Goal: Information Seeking & Learning: Compare options

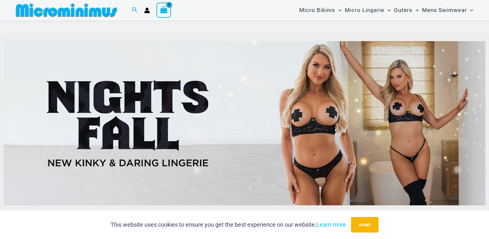
scroll to position [285, 0]
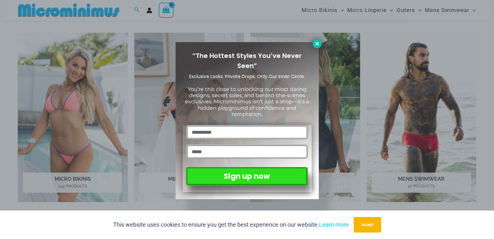
click at [318, 42] on icon at bounding box center [317, 44] width 6 height 6
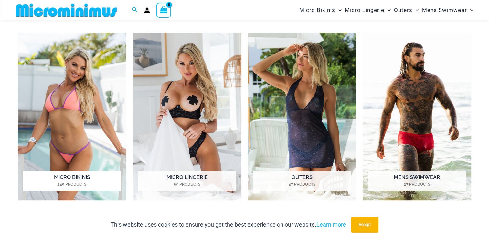
click at [66, 121] on img "Visit product category Micro Bikinis" at bounding box center [72, 117] width 109 height 168
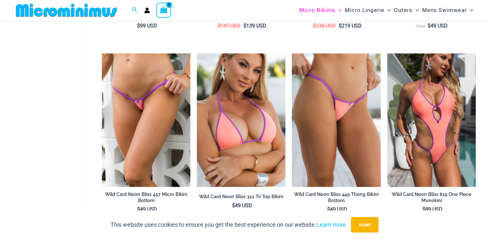
scroll to position [351, 0]
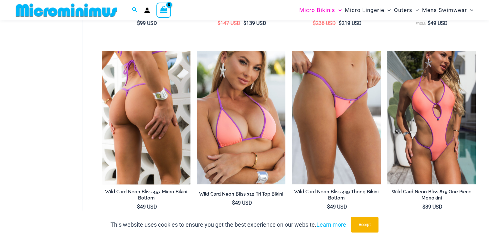
click at [135, 114] on img at bounding box center [146, 117] width 89 height 133
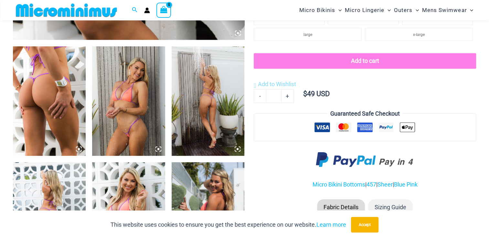
scroll to position [382, 0]
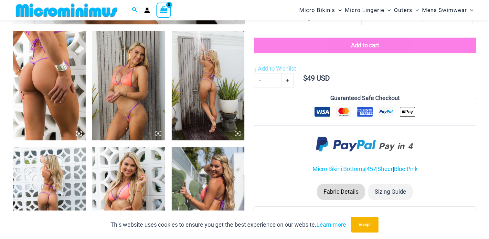
click at [57, 105] on img at bounding box center [49, 85] width 73 height 109
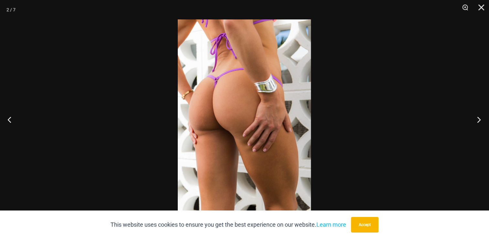
click at [477, 117] on button "Next" at bounding box center [477, 119] width 24 height 32
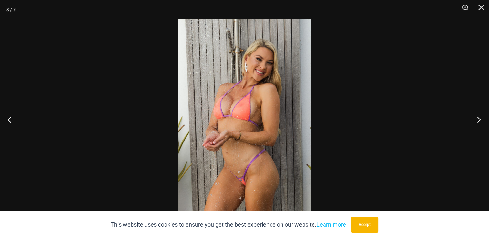
click at [477, 117] on button "Next" at bounding box center [477, 119] width 24 height 32
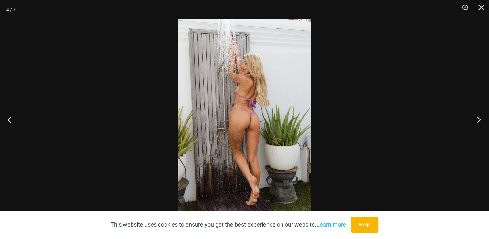
click at [477, 117] on button "Next" at bounding box center [477, 119] width 24 height 32
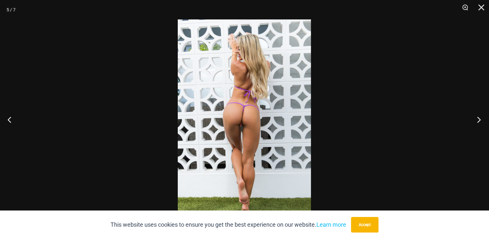
click at [476, 117] on button "Next" at bounding box center [477, 119] width 24 height 32
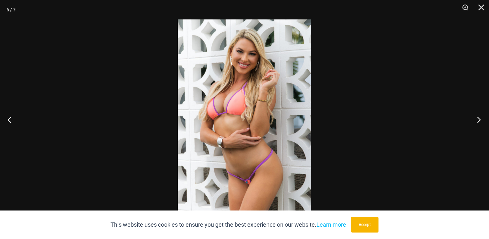
click at [476, 117] on button "Next" at bounding box center [477, 119] width 24 height 32
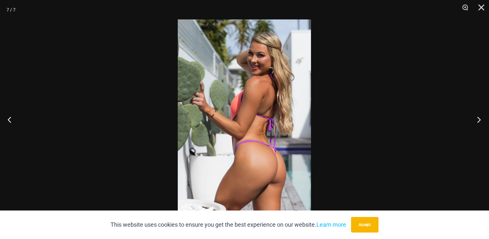
click at [476, 117] on button "Next" at bounding box center [477, 119] width 24 height 32
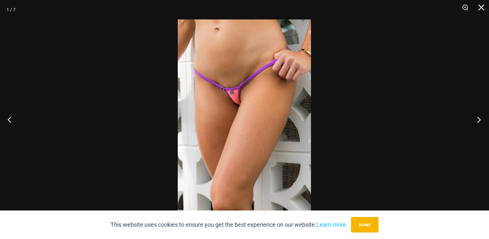
click at [476, 117] on button "Next" at bounding box center [477, 119] width 24 height 32
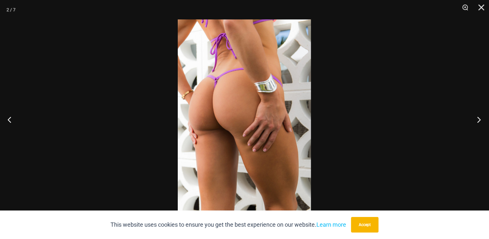
click at [476, 117] on button "Next" at bounding box center [477, 119] width 24 height 32
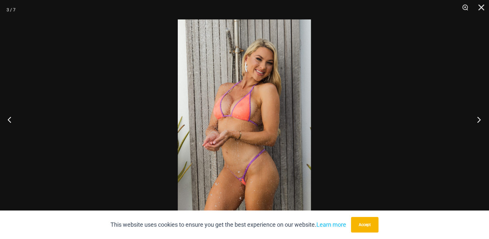
click at [476, 117] on button "Next" at bounding box center [477, 119] width 24 height 32
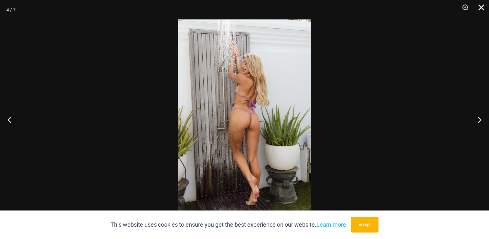
click at [480, 6] on button "Close" at bounding box center [479, 9] width 16 height 19
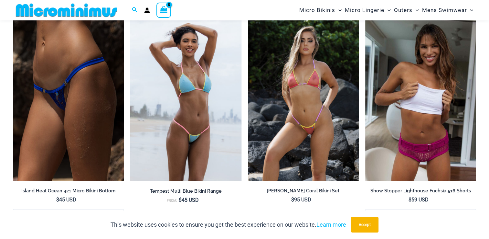
scroll to position [1417, 0]
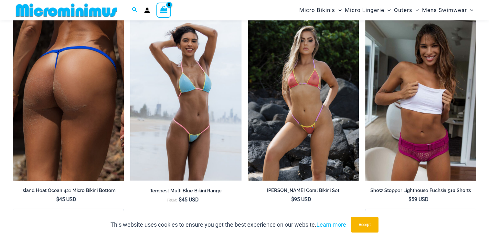
click at [62, 100] on img at bounding box center [68, 97] width 111 height 167
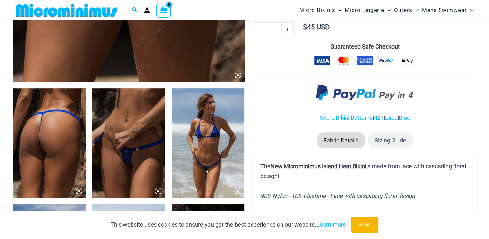
scroll to position [286, 0]
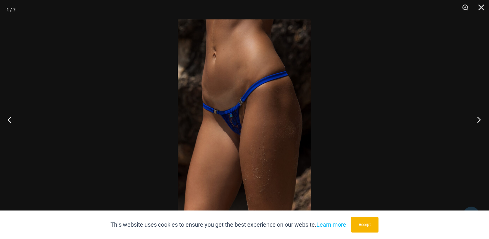
click at [478, 118] on button "Next" at bounding box center [477, 119] width 24 height 32
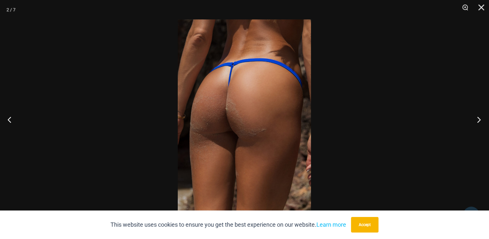
click at [480, 117] on button "Next" at bounding box center [477, 119] width 24 height 32
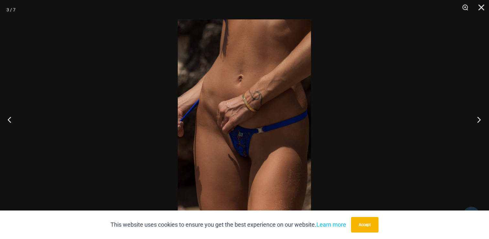
click at [480, 117] on button "Next" at bounding box center [477, 119] width 24 height 32
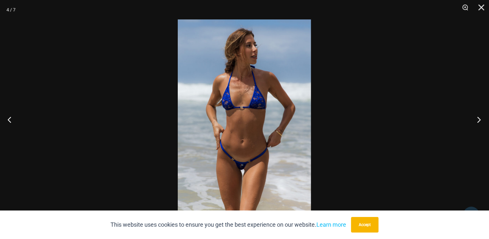
click at [479, 117] on button "Next" at bounding box center [477, 119] width 24 height 32
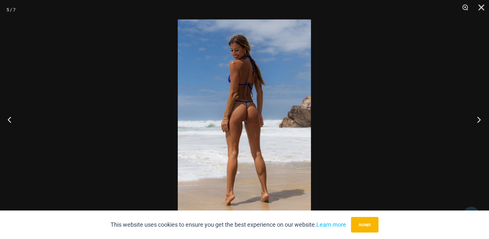
click at [478, 117] on button "Next" at bounding box center [477, 119] width 24 height 32
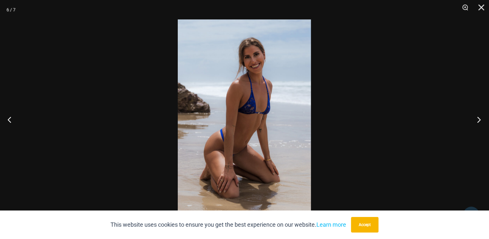
click at [477, 117] on button "Next" at bounding box center [477, 119] width 24 height 32
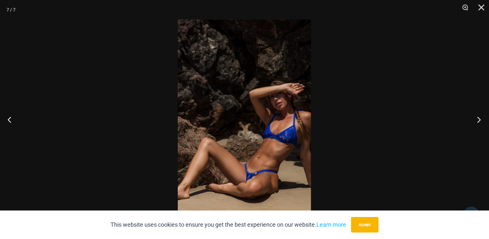
click at [477, 117] on button "Next" at bounding box center [477, 119] width 24 height 32
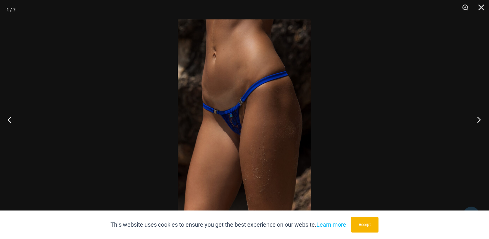
click at [477, 117] on button "Next" at bounding box center [477, 119] width 24 height 32
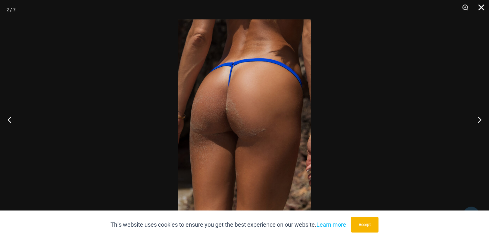
click at [480, 5] on button "Close" at bounding box center [479, 9] width 16 height 19
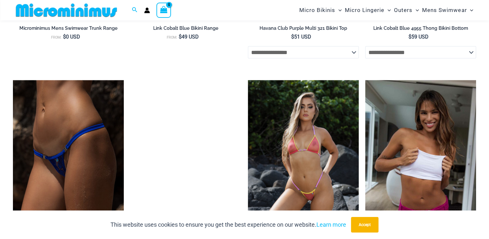
scroll to position [1417, 0]
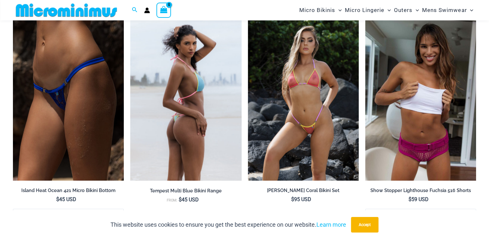
click at [183, 95] on img at bounding box center [185, 97] width 111 height 167
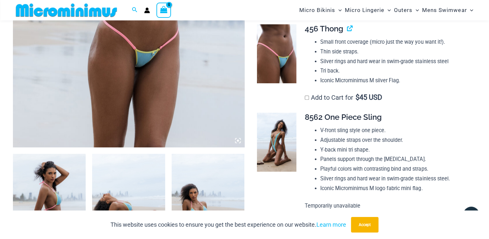
scroll to position [255, 0]
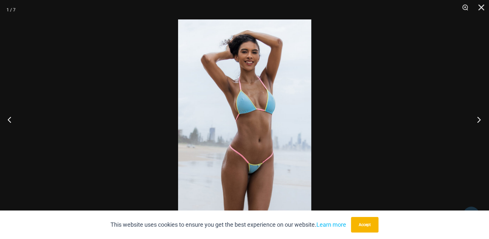
click at [476, 118] on button "Next" at bounding box center [477, 119] width 24 height 32
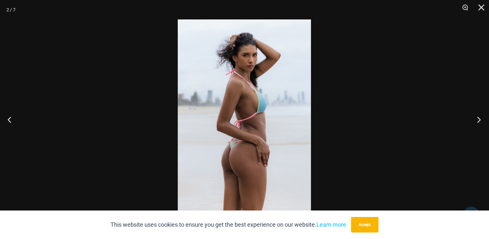
click at [476, 118] on button "Next" at bounding box center [477, 119] width 24 height 32
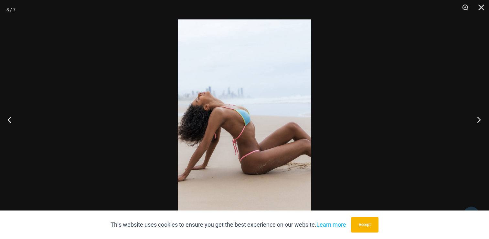
click at [475, 118] on button "Next" at bounding box center [477, 119] width 24 height 32
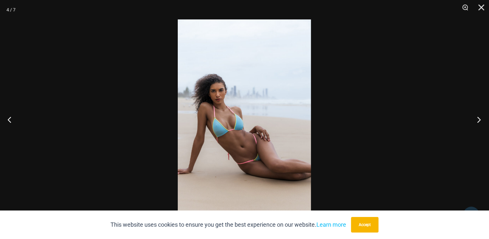
click at [474, 118] on button "Next" at bounding box center [477, 119] width 24 height 32
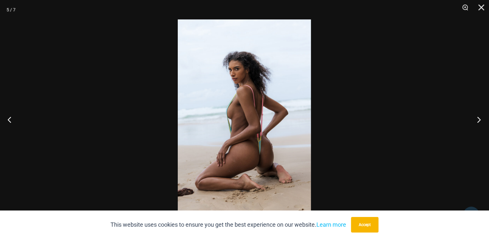
click at [474, 118] on button "Next" at bounding box center [477, 119] width 24 height 32
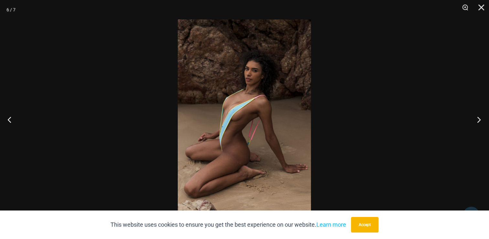
click at [473, 117] on button "Next" at bounding box center [477, 119] width 24 height 32
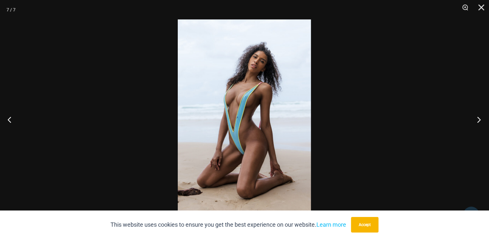
click at [473, 117] on button "Next" at bounding box center [477, 119] width 24 height 32
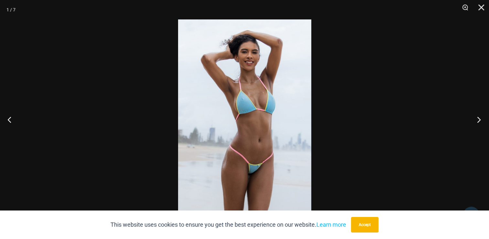
click at [473, 117] on button "Next" at bounding box center [477, 119] width 24 height 32
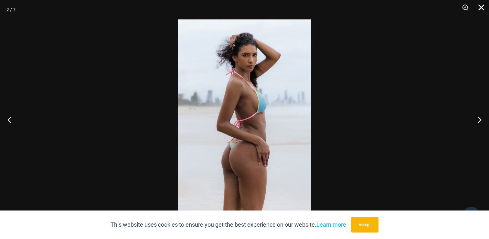
click at [477, 8] on button "Close" at bounding box center [479, 9] width 16 height 19
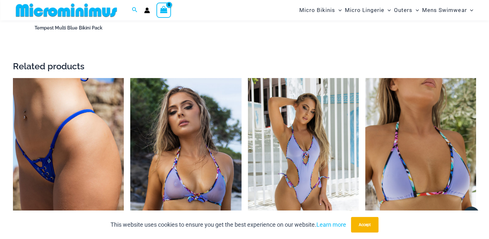
scroll to position [967, 0]
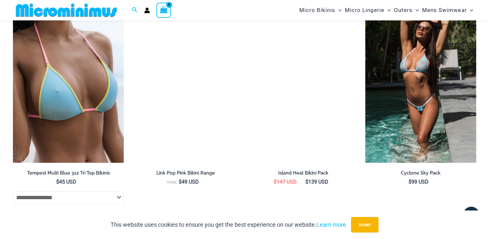
scroll to position [1661, 0]
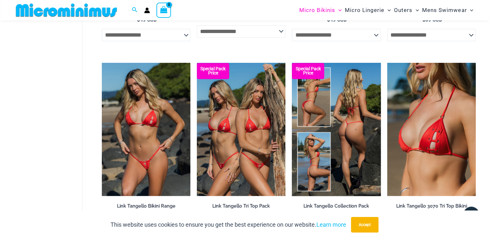
scroll to position [552, 0]
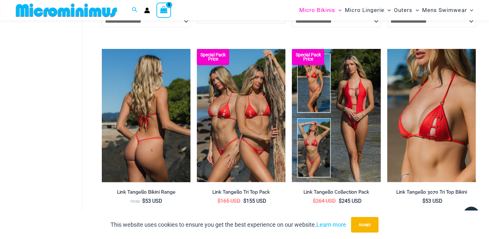
click at [146, 134] on img at bounding box center [146, 115] width 89 height 133
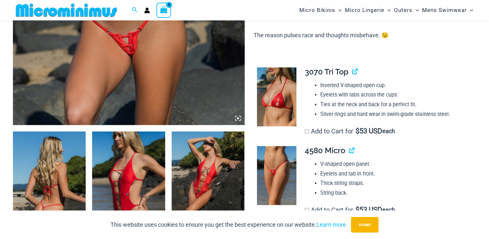
scroll to position [286, 0]
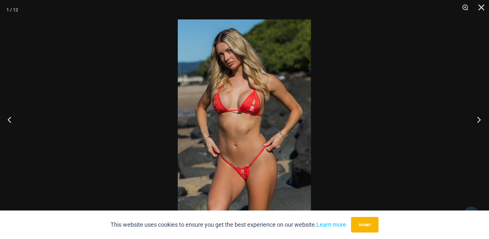
click at [478, 117] on button "Next" at bounding box center [477, 119] width 24 height 32
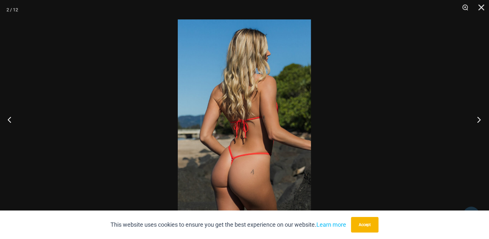
click at [477, 117] on button "Next" at bounding box center [477, 119] width 24 height 32
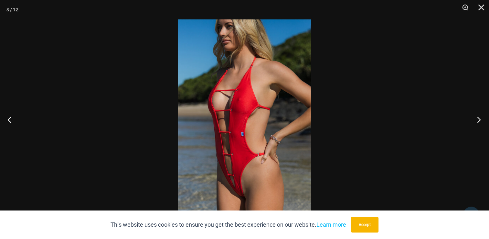
click at [475, 116] on button "Next" at bounding box center [477, 119] width 24 height 32
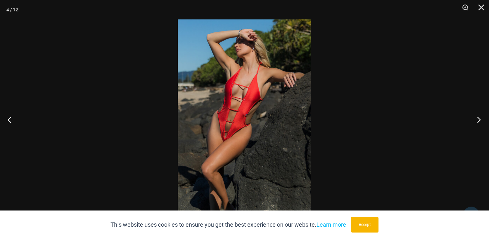
click at [475, 116] on button "Next" at bounding box center [477, 119] width 24 height 32
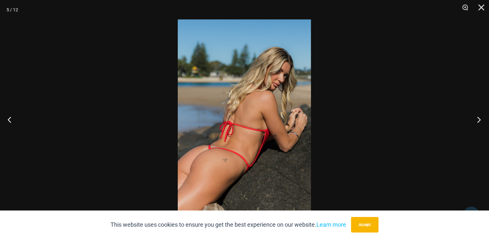
click at [475, 116] on button "Next" at bounding box center [477, 119] width 24 height 32
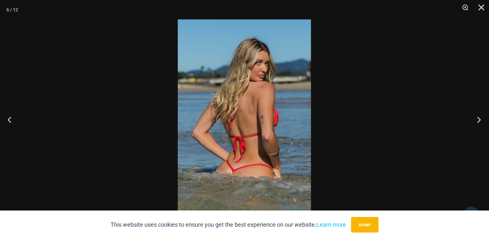
click at [474, 116] on button "Next" at bounding box center [477, 119] width 24 height 32
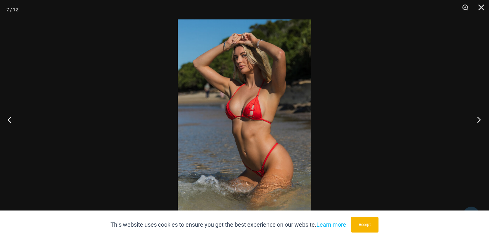
click at [474, 116] on button "Next" at bounding box center [477, 119] width 24 height 32
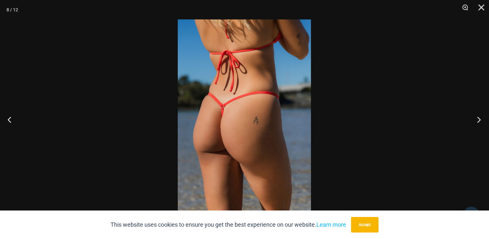
click at [478, 117] on button "Next" at bounding box center [477, 119] width 24 height 32
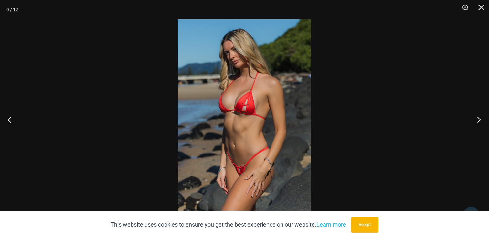
click at [478, 117] on button "Next" at bounding box center [477, 119] width 24 height 32
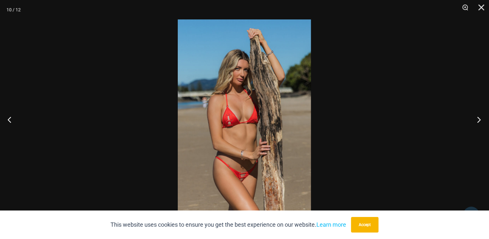
click at [478, 117] on button "Next" at bounding box center [477, 119] width 24 height 32
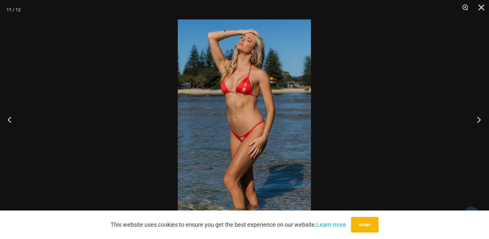
click at [477, 116] on button "Next" at bounding box center [477, 119] width 24 height 32
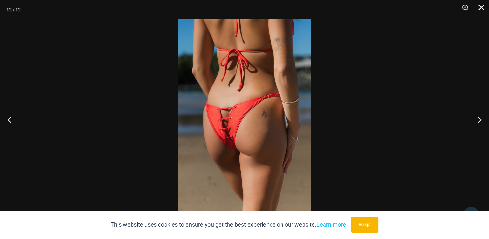
click at [481, 6] on button "Close" at bounding box center [479, 9] width 16 height 19
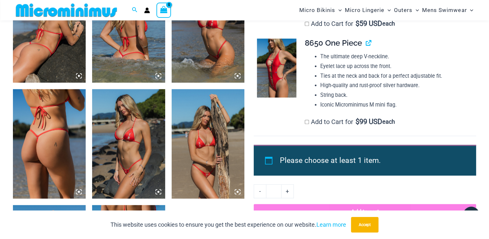
scroll to position [544, 0]
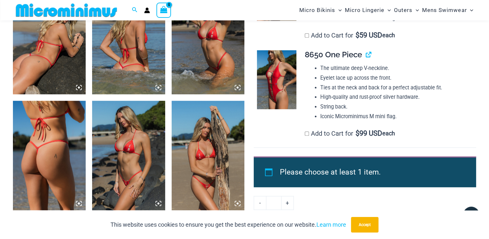
click at [46, 152] on img at bounding box center [49, 155] width 73 height 109
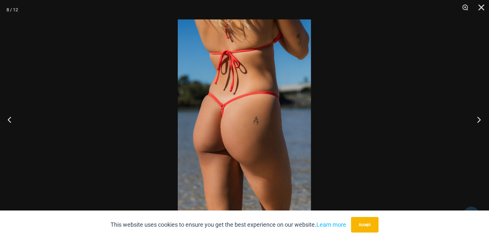
click at [478, 118] on button "Next" at bounding box center [477, 119] width 24 height 32
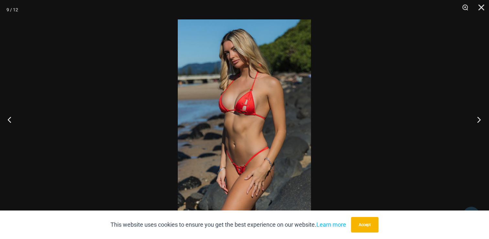
click at [478, 118] on button "Next" at bounding box center [477, 119] width 24 height 32
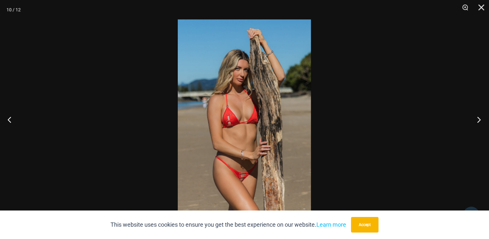
click at [478, 118] on button "Next" at bounding box center [477, 119] width 24 height 32
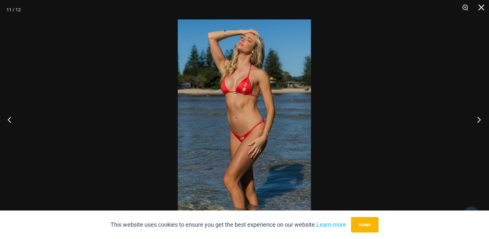
click at [477, 117] on button "Next" at bounding box center [477, 119] width 24 height 32
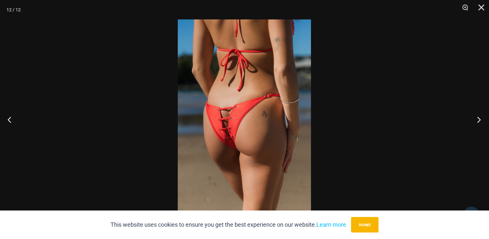
click at [477, 117] on button "Next" at bounding box center [477, 119] width 24 height 32
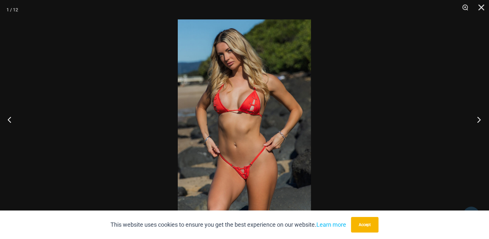
click at [477, 117] on button "Next" at bounding box center [477, 119] width 24 height 32
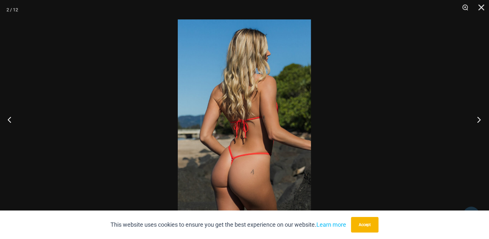
click at [477, 117] on button "Next" at bounding box center [477, 119] width 24 height 32
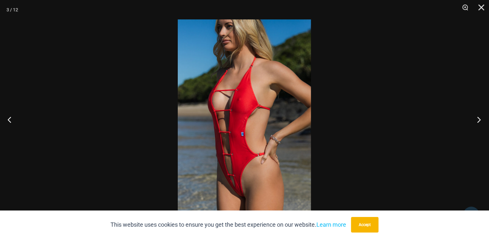
click at [477, 117] on button "Next" at bounding box center [477, 119] width 24 height 32
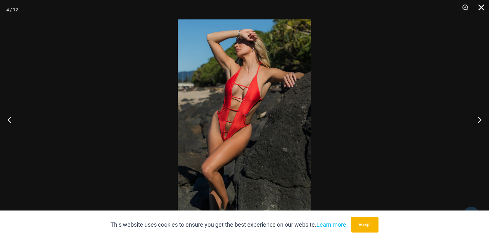
click at [482, 8] on button "Close" at bounding box center [479, 9] width 16 height 19
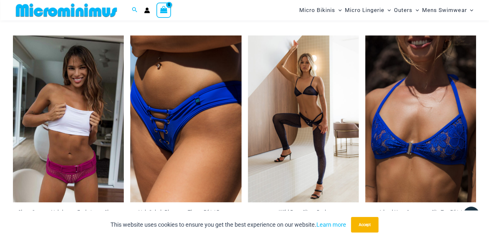
scroll to position [1482, 0]
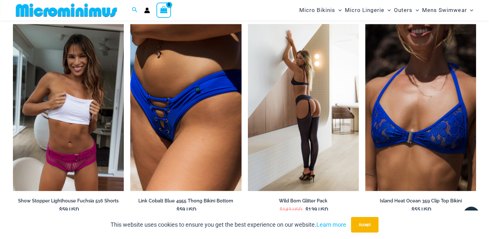
click at [312, 124] on img at bounding box center [303, 107] width 111 height 167
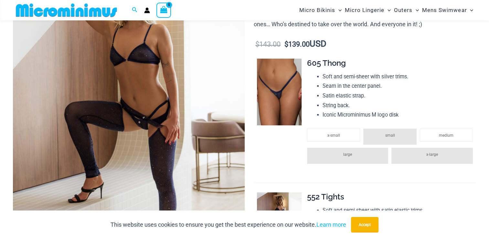
scroll to position [124, 0]
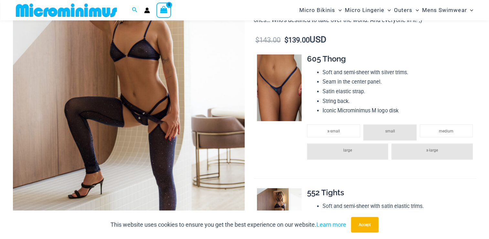
click at [145, 129] on img at bounding box center [129, 109] width 232 height 348
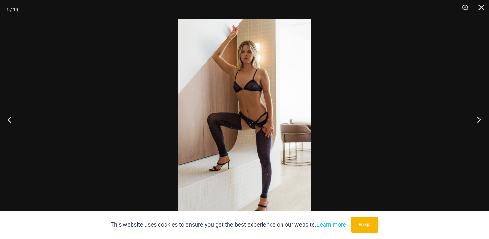
click at [477, 118] on button "Next" at bounding box center [477, 119] width 24 height 32
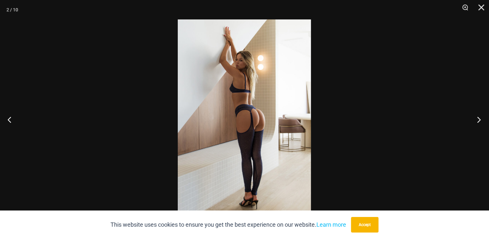
click at [477, 118] on button "Next" at bounding box center [477, 119] width 24 height 32
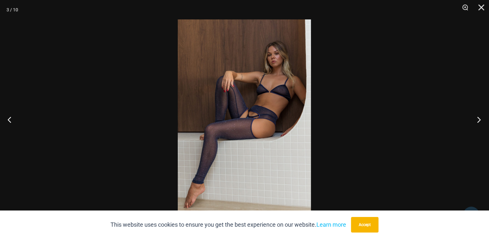
click at [477, 118] on button "Next" at bounding box center [477, 119] width 24 height 32
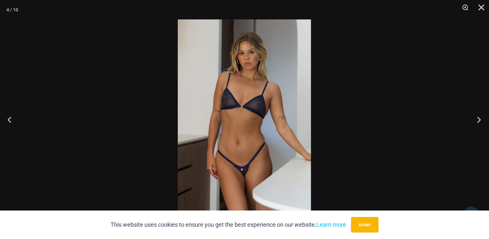
click at [477, 118] on button "Next" at bounding box center [477, 119] width 24 height 32
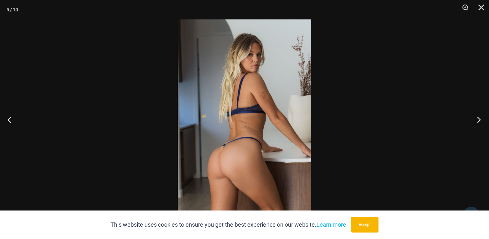
click at [477, 118] on button "Next" at bounding box center [477, 119] width 24 height 32
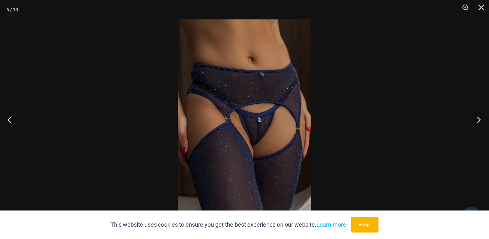
click at [477, 118] on button "Next" at bounding box center [477, 119] width 24 height 32
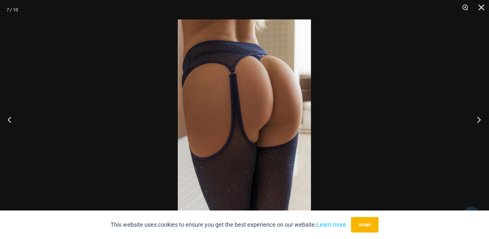
click at [477, 118] on button "Next" at bounding box center [477, 119] width 24 height 32
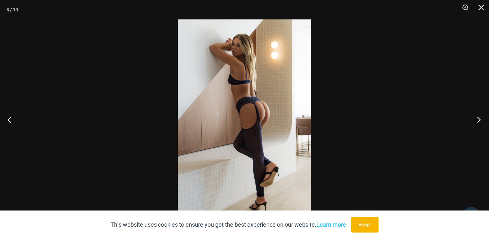
click at [477, 118] on button "Next" at bounding box center [477, 119] width 24 height 32
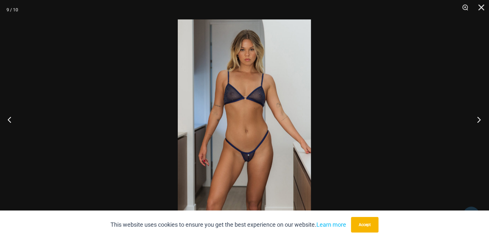
click at [477, 118] on button "Next" at bounding box center [477, 119] width 24 height 32
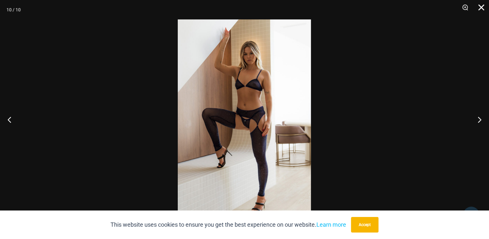
click at [483, 8] on button "Close" at bounding box center [479, 9] width 16 height 19
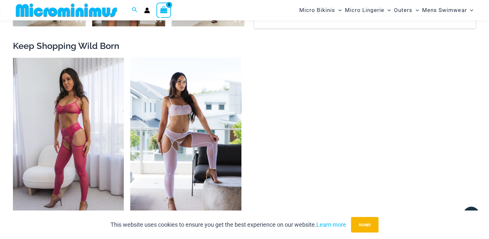
scroll to position [771, 0]
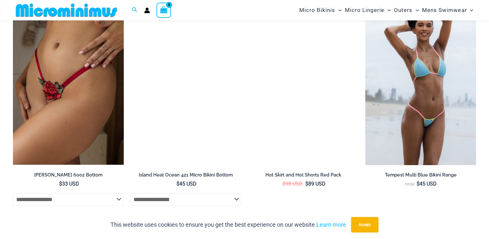
scroll to position [1746, 0]
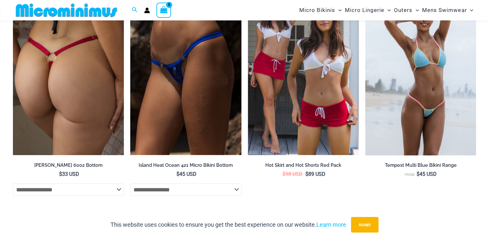
click at [75, 109] on img at bounding box center [68, 72] width 111 height 167
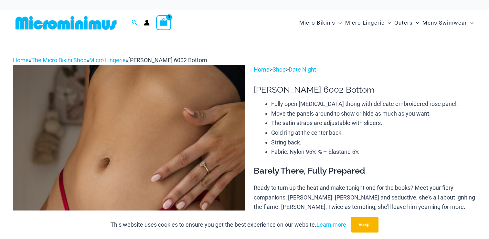
click at [88, 107] on img at bounding box center [129, 239] width 232 height 348
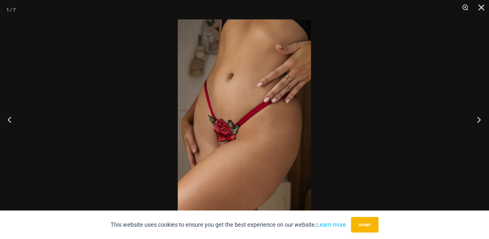
click at [477, 118] on button "Next" at bounding box center [477, 119] width 24 height 32
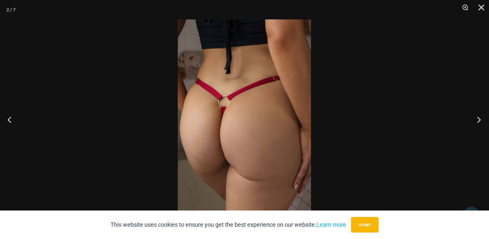
click at [477, 119] on button "Next" at bounding box center [477, 119] width 24 height 32
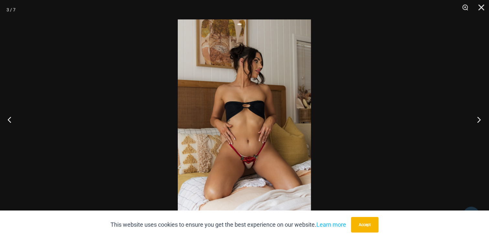
click at [477, 119] on button "Next" at bounding box center [477, 119] width 24 height 32
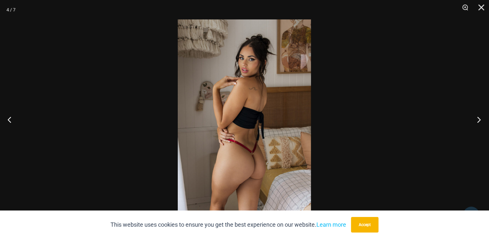
click at [477, 119] on button "Next" at bounding box center [477, 119] width 24 height 32
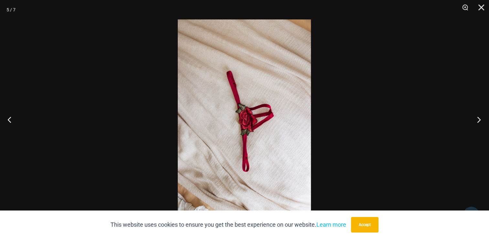
click at [477, 119] on button "Next" at bounding box center [477, 119] width 24 height 32
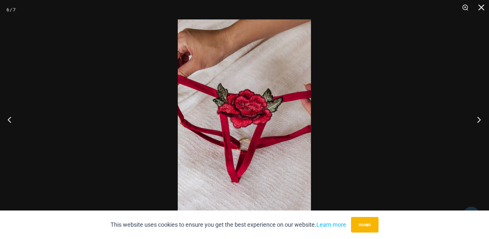
click at [477, 119] on button "Next" at bounding box center [477, 119] width 24 height 32
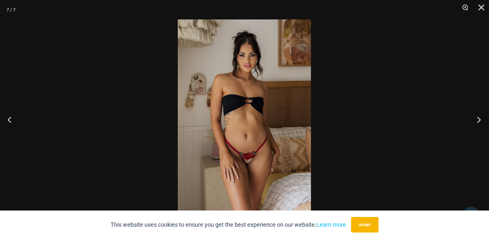
click at [477, 119] on button "Next" at bounding box center [477, 119] width 24 height 32
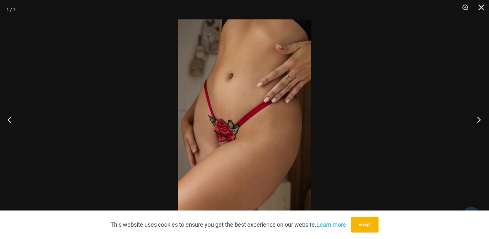
click at [477, 119] on button "Next" at bounding box center [477, 119] width 24 height 32
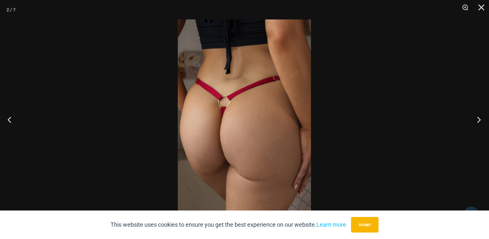
click at [477, 119] on button "Next" at bounding box center [477, 119] width 24 height 32
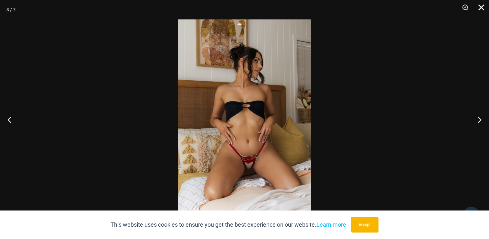
click at [480, 7] on button "Close" at bounding box center [479, 9] width 16 height 19
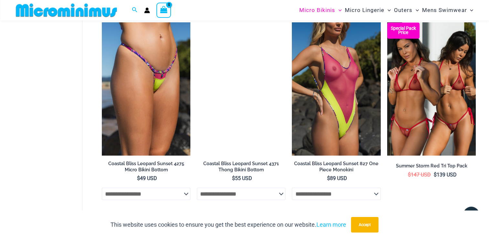
scroll to position [1185, 0]
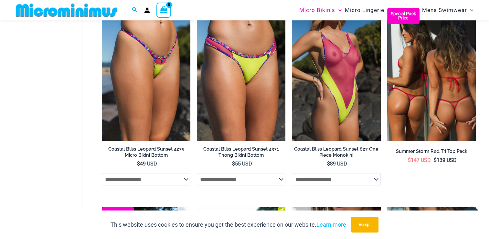
click at [427, 72] on img at bounding box center [431, 74] width 89 height 133
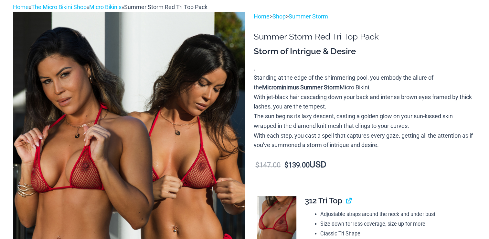
scroll to position [65, 0]
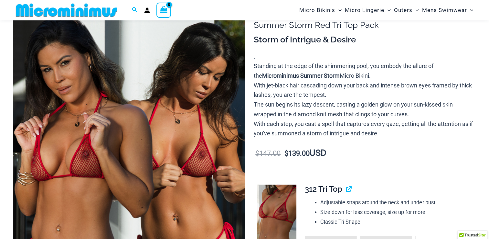
click at [150, 125] on img at bounding box center [129, 174] width 232 height 348
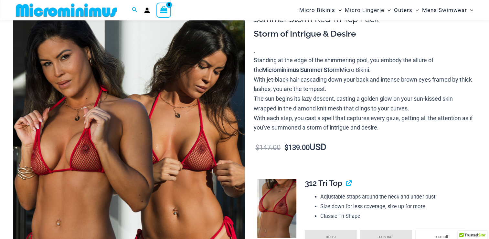
click at [150, 125] on img at bounding box center [129, 168] width 232 height 348
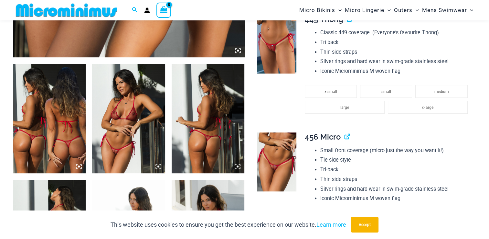
scroll to position [356, 0]
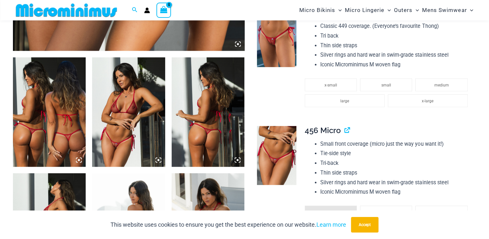
click at [49, 138] on img at bounding box center [49, 111] width 73 height 109
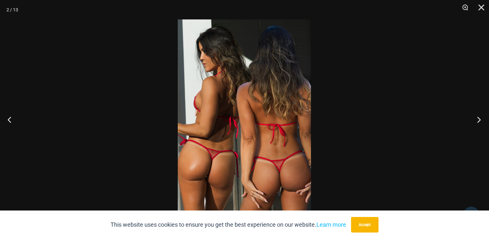
click at [480, 116] on button "Next" at bounding box center [477, 119] width 24 height 32
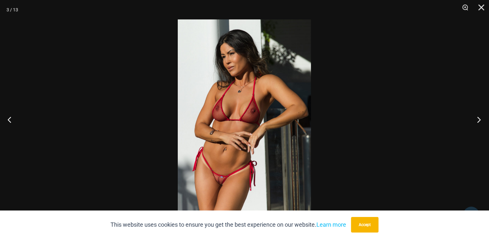
click at [479, 116] on button "Next" at bounding box center [477, 119] width 24 height 32
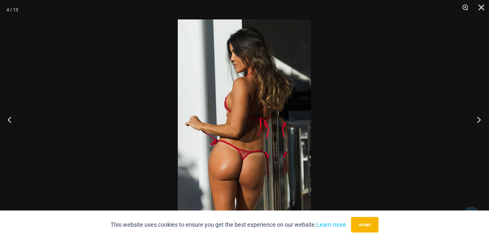
click at [476, 116] on button "Next" at bounding box center [477, 119] width 24 height 32
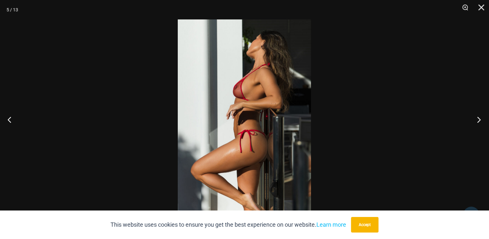
click at [476, 116] on button "Next" at bounding box center [477, 119] width 24 height 32
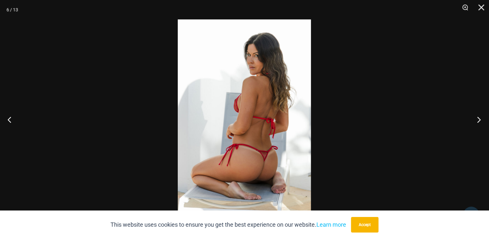
click at [475, 116] on button "Next" at bounding box center [477, 119] width 24 height 32
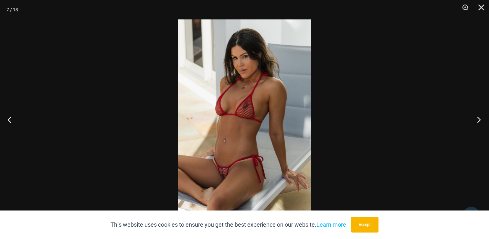
click at [475, 116] on button "Next" at bounding box center [477, 119] width 24 height 32
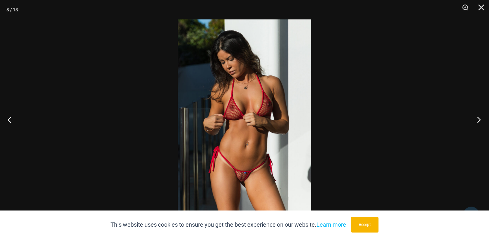
click at [475, 116] on button "Next" at bounding box center [477, 119] width 24 height 32
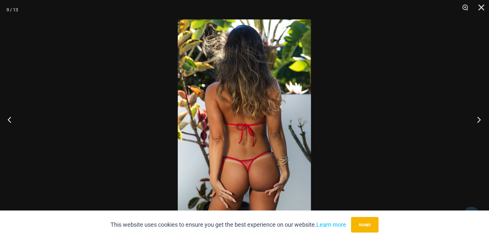
click at [475, 116] on button "Next" at bounding box center [477, 119] width 24 height 32
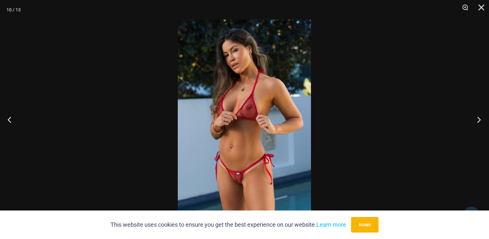
click at [475, 116] on button "Next" at bounding box center [477, 119] width 24 height 32
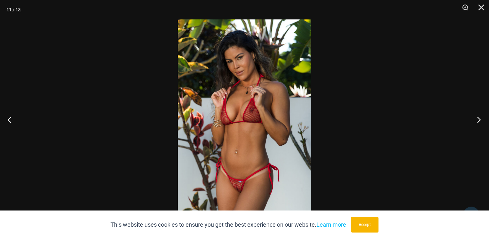
click at [475, 116] on button "Next" at bounding box center [477, 119] width 24 height 32
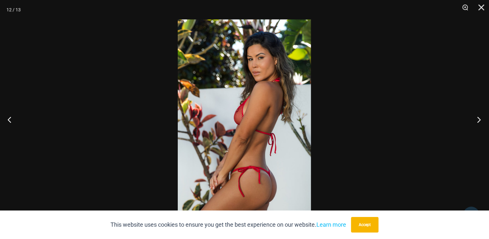
click at [474, 115] on button "Next" at bounding box center [477, 119] width 24 height 32
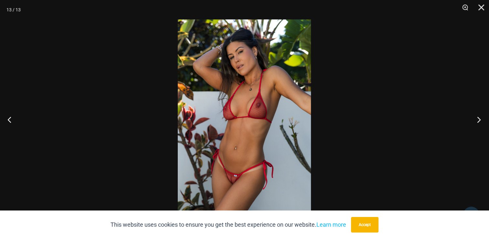
click at [474, 115] on button "Next" at bounding box center [477, 119] width 24 height 32
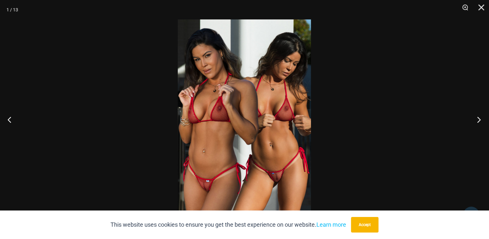
click at [474, 115] on button "Next" at bounding box center [477, 119] width 24 height 32
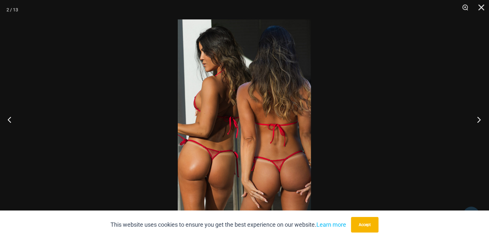
click at [474, 115] on button "Next" at bounding box center [477, 119] width 24 height 32
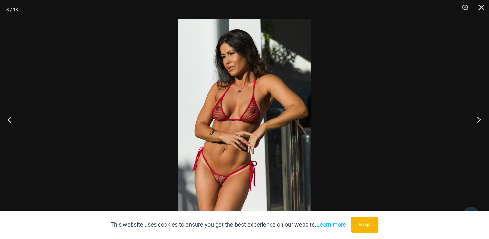
click at [474, 115] on button "Next" at bounding box center [477, 119] width 24 height 32
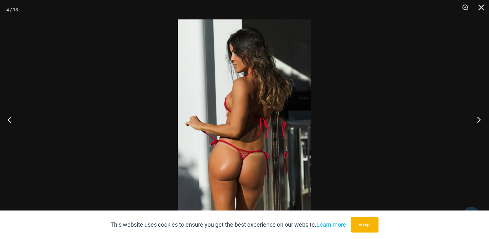
click at [478, 117] on button "Next" at bounding box center [477, 119] width 24 height 32
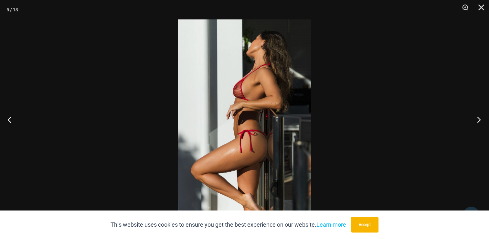
click at [474, 116] on button "Next" at bounding box center [477, 119] width 24 height 32
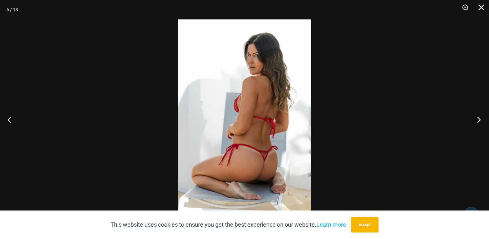
click at [474, 114] on button "Next" at bounding box center [477, 119] width 24 height 32
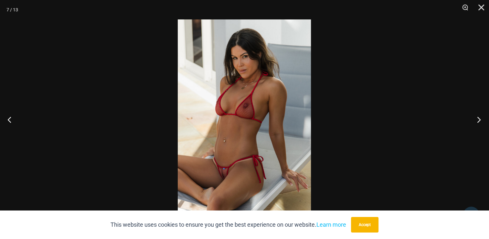
click at [474, 113] on button "Next" at bounding box center [477, 119] width 24 height 32
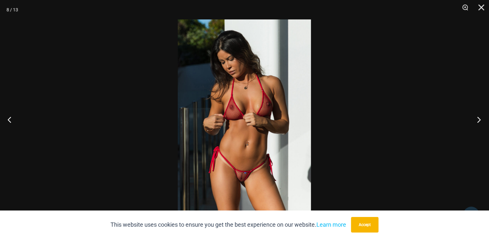
click at [474, 113] on button "Next" at bounding box center [477, 119] width 24 height 32
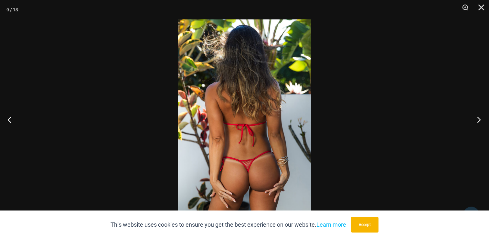
click at [476, 118] on button "Next" at bounding box center [477, 119] width 24 height 32
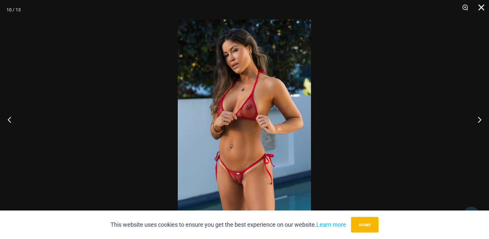
click at [481, 6] on button "Close" at bounding box center [479, 9] width 16 height 19
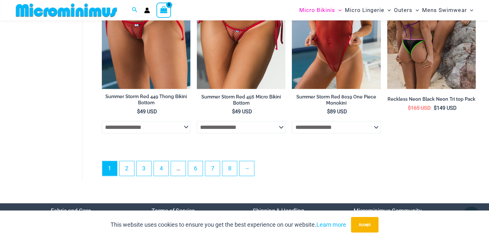
scroll to position [1636, 0]
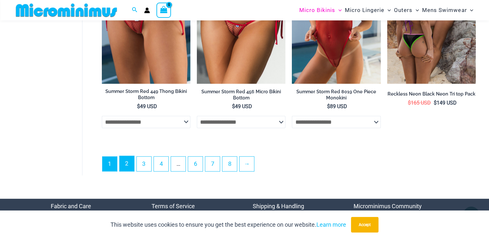
click at [126, 164] on link "2" at bounding box center [127, 163] width 15 height 15
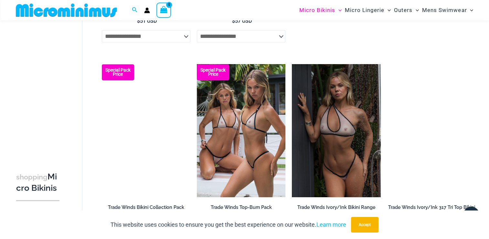
scroll to position [835, 0]
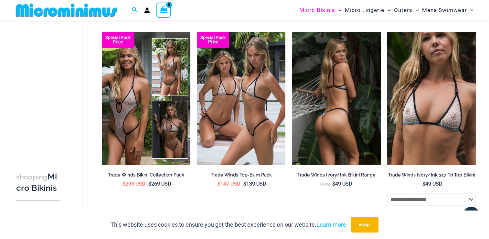
click at [317, 120] on img at bounding box center [336, 98] width 89 height 133
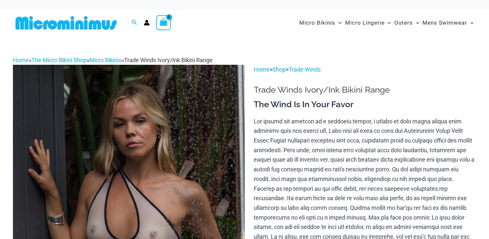
click at [168, 141] on img at bounding box center [129, 239] width 232 height 348
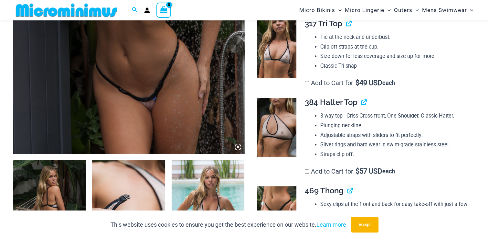
scroll to position [350, 0]
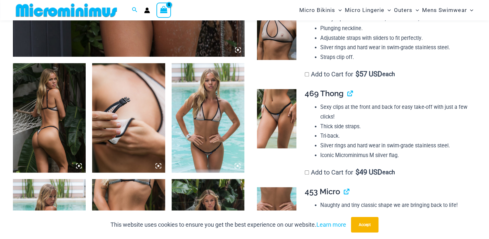
click at [29, 128] on img at bounding box center [49, 117] width 73 height 109
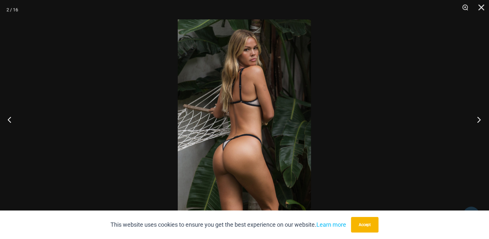
click at [476, 117] on button "Next" at bounding box center [477, 119] width 24 height 32
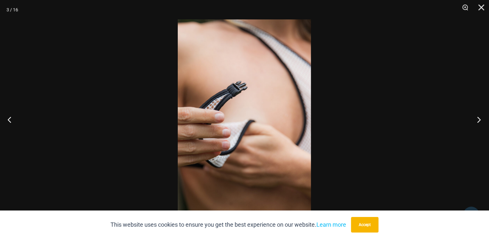
click at [476, 117] on button "Next" at bounding box center [477, 119] width 24 height 32
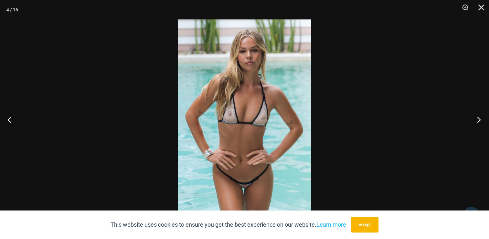
click at [478, 114] on button "Next" at bounding box center [477, 119] width 24 height 32
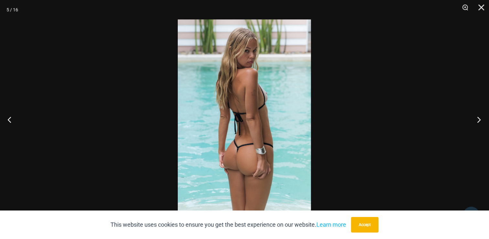
click at [476, 118] on button "Next" at bounding box center [477, 119] width 24 height 32
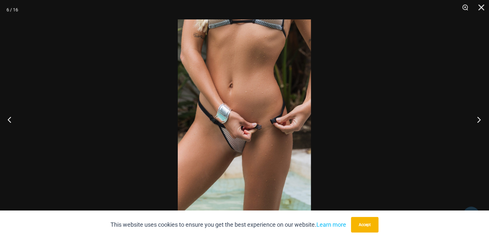
click at [476, 118] on button "Next" at bounding box center [477, 119] width 24 height 32
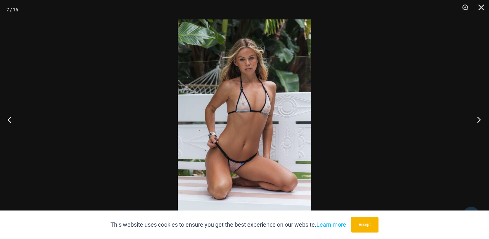
click at [476, 118] on button "Next" at bounding box center [477, 119] width 24 height 32
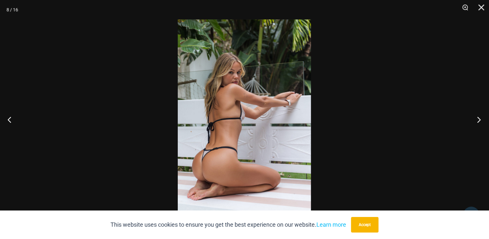
click at [476, 118] on button "Next" at bounding box center [477, 119] width 24 height 32
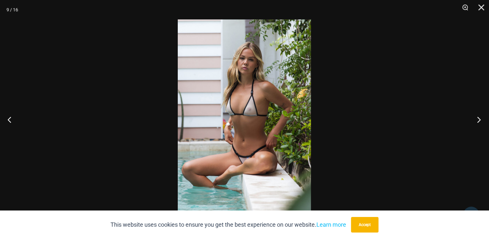
click at [476, 118] on button "Next" at bounding box center [477, 119] width 24 height 32
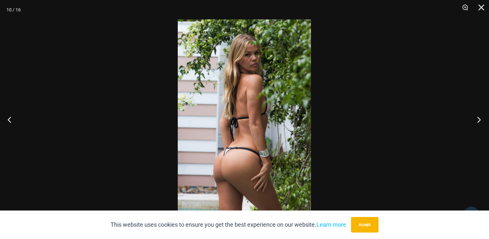
click at [475, 117] on button "Next" at bounding box center [477, 119] width 24 height 32
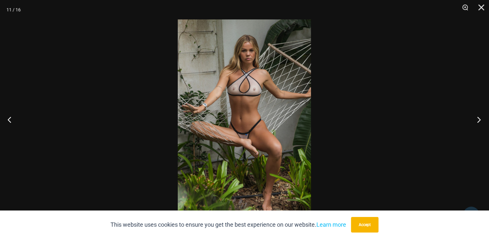
click at [475, 117] on button "Next" at bounding box center [477, 119] width 24 height 32
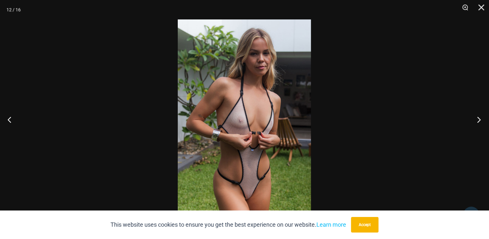
click at [475, 117] on button "Next" at bounding box center [477, 119] width 24 height 32
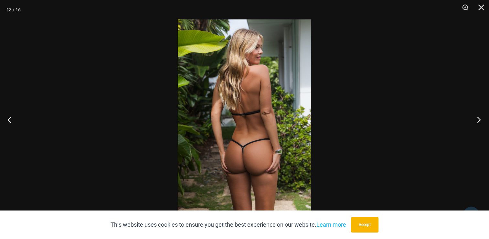
click at [475, 117] on button "Next" at bounding box center [477, 119] width 24 height 32
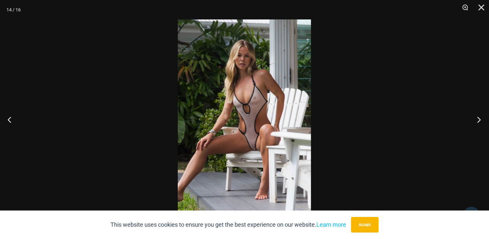
click at [475, 117] on button "Next" at bounding box center [477, 119] width 24 height 32
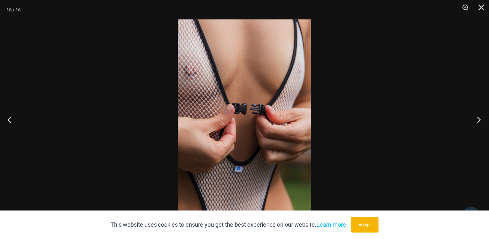
click at [475, 117] on button "Next" at bounding box center [477, 119] width 24 height 32
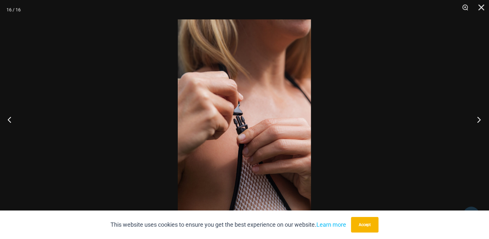
click at [475, 117] on button "Next" at bounding box center [477, 119] width 24 height 32
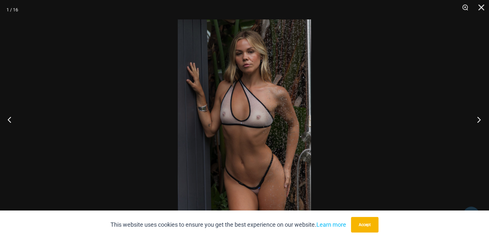
click at [475, 117] on button "Next" at bounding box center [477, 119] width 24 height 32
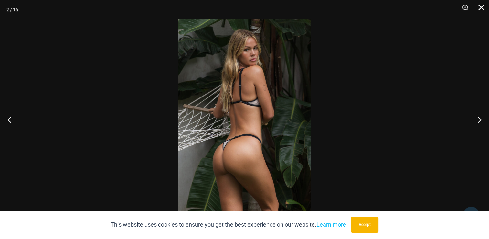
click at [481, 7] on button "Close" at bounding box center [479, 9] width 16 height 19
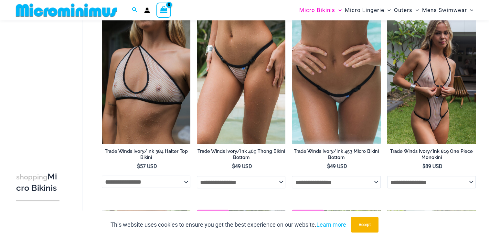
scroll to position [1055, 0]
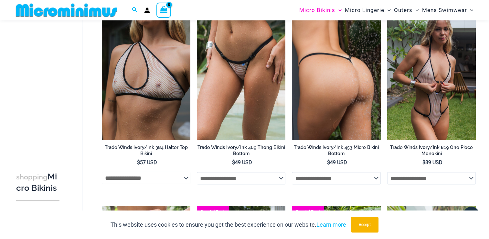
click at [325, 57] on img at bounding box center [336, 72] width 89 height 133
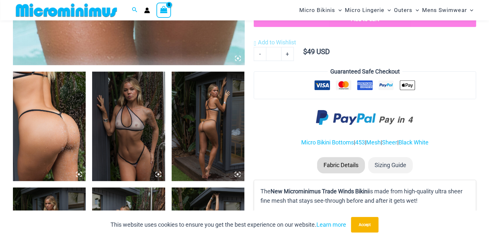
scroll to position [350, 0]
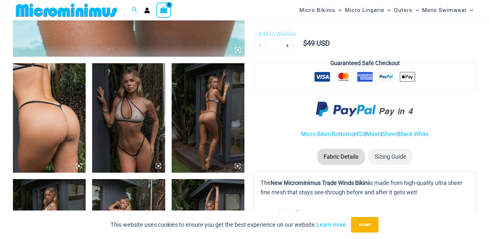
click at [44, 122] on img at bounding box center [49, 117] width 73 height 109
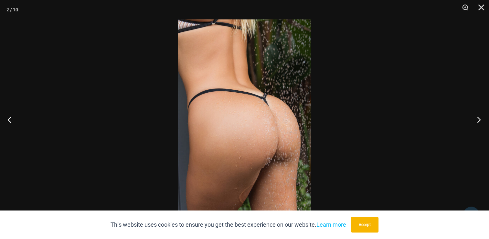
click at [479, 118] on button "Next" at bounding box center [477, 119] width 24 height 32
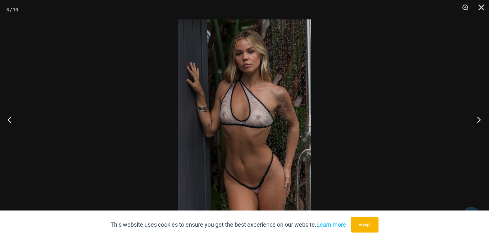
click at [478, 118] on button "Next" at bounding box center [477, 119] width 24 height 32
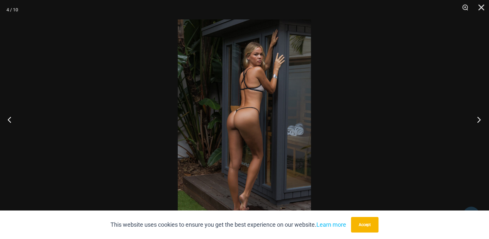
click at [478, 118] on button "Next" at bounding box center [477, 119] width 24 height 32
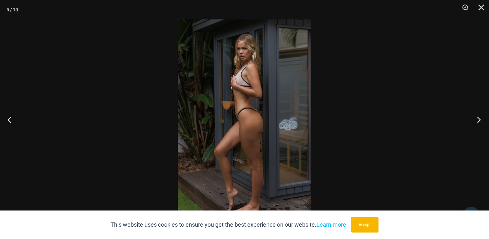
click at [478, 118] on button "Next" at bounding box center [477, 119] width 24 height 32
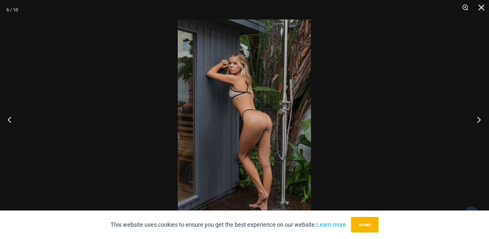
click at [478, 118] on button "Next" at bounding box center [477, 119] width 24 height 32
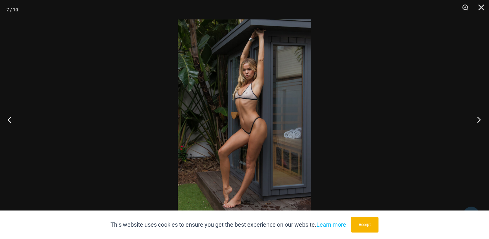
click at [478, 118] on button "Next" at bounding box center [477, 119] width 24 height 32
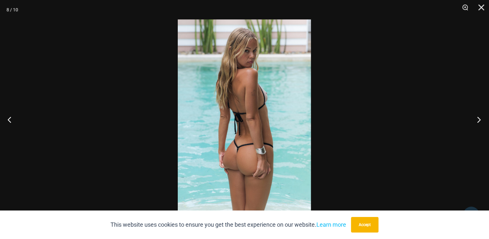
click at [478, 118] on button "Next" at bounding box center [477, 119] width 24 height 32
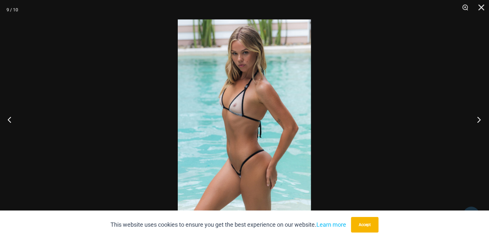
click at [478, 118] on button "Next" at bounding box center [477, 119] width 24 height 32
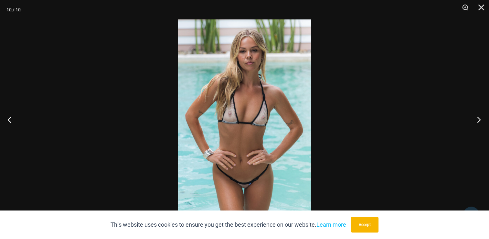
click at [478, 118] on button "Next" at bounding box center [477, 119] width 24 height 32
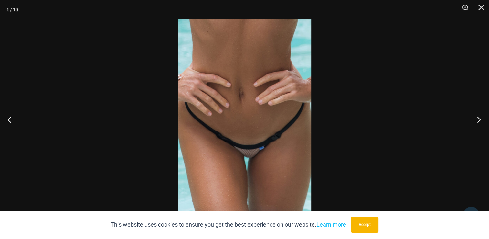
click at [478, 118] on button "Next" at bounding box center [477, 119] width 24 height 32
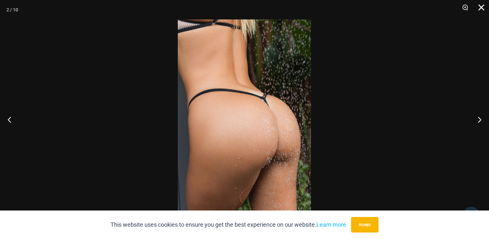
click at [477, 5] on button "Close" at bounding box center [479, 9] width 16 height 19
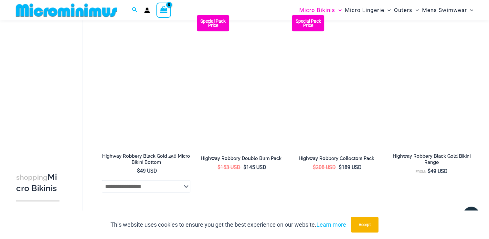
scroll to position [1245, 0]
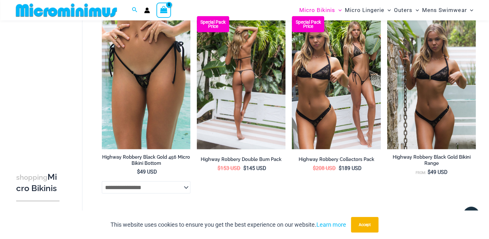
click at [234, 61] on img at bounding box center [241, 82] width 89 height 133
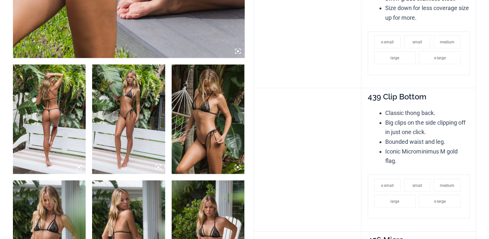
scroll to position [356, 0]
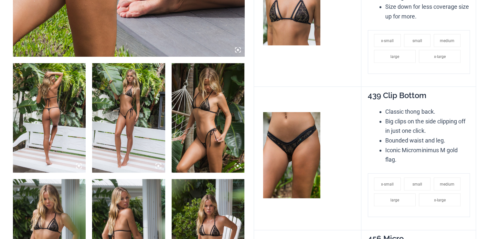
click at [44, 127] on img at bounding box center [49, 117] width 73 height 109
click at [52, 120] on img at bounding box center [49, 117] width 73 height 109
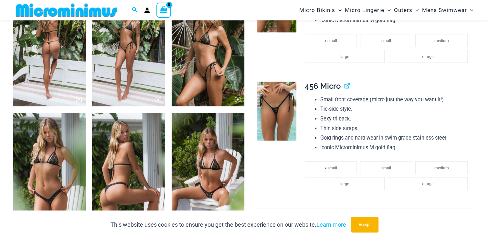
scroll to position [420, 0]
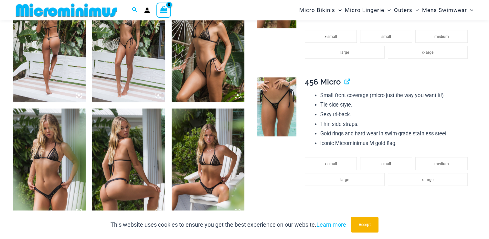
click at [277, 102] on img at bounding box center [276, 106] width 39 height 59
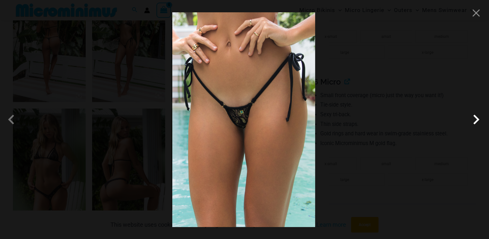
click at [476, 118] on span at bounding box center [476, 119] width 19 height 19
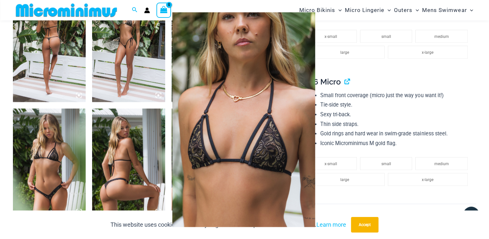
click at [476, 118] on span at bounding box center [476, 119] width 19 height 19
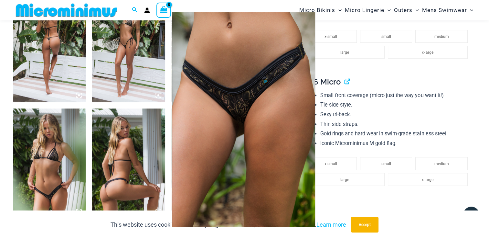
click at [476, 117] on span at bounding box center [476, 119] width 19 height 19
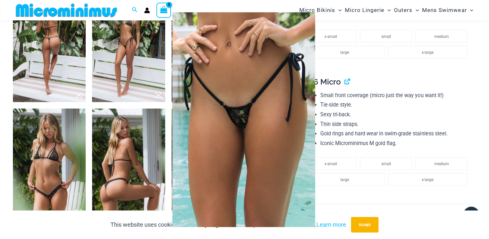
click at [476, 117] on span at bounding box center [476, 119] width 19 height 19
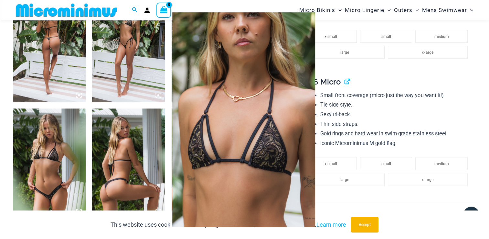
click at [476, 117] on span at bounding box center [476, 119] width 19 height 19
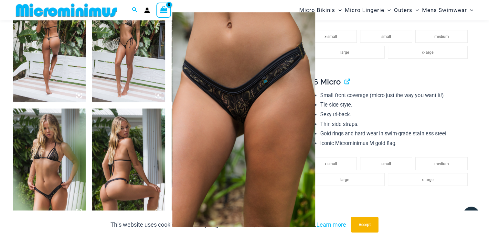
click at [476, 117] on span at bounding box center [476, 119] width 19 height 19
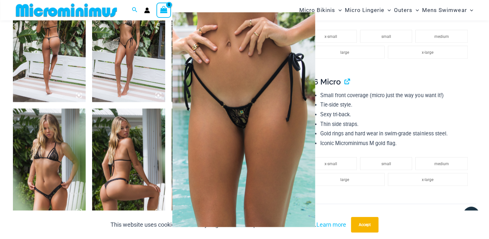
click at [476, 117] on span at bounding box center [476, 119] width 19 height 19
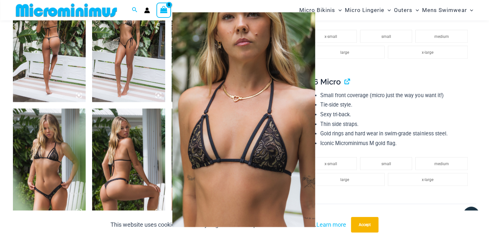
click at [476, 117] on span at bounding box center [476, 119] width 19 height 19
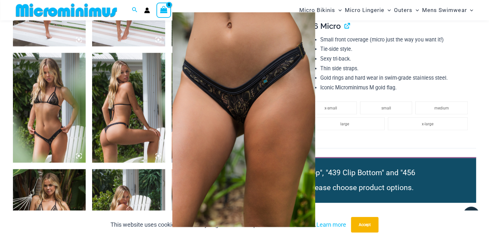
scroll to position [485, 0]
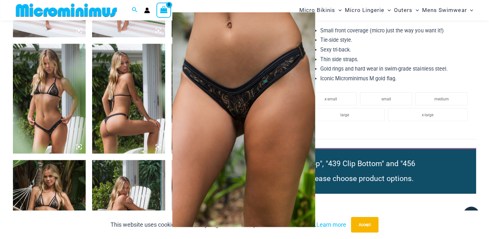
click at [346, 134] on div at bounding box center [244, 119] width 489 height 239
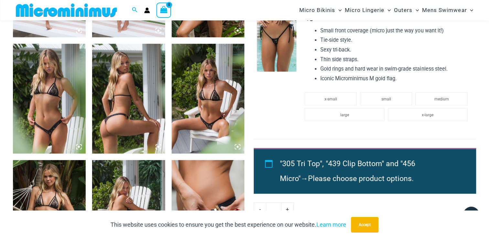
click at [125, 117] on img at bounding box center [128, 98] width 73 height 109
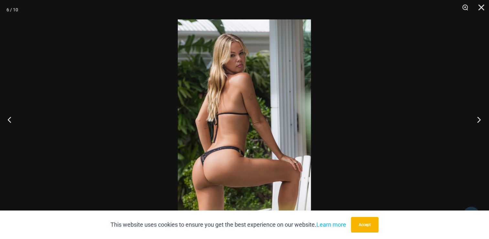
click at [477, 119] on button "Next" at bounding box center [477, 119] width 24 height 32
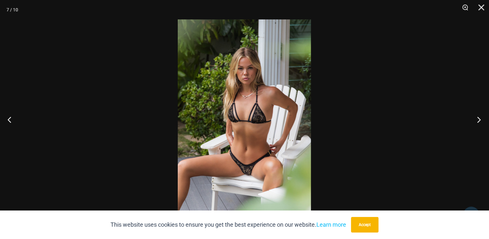
click at [477, 119] on button "Next" at bounding box center [477, 119] width 24 height 32
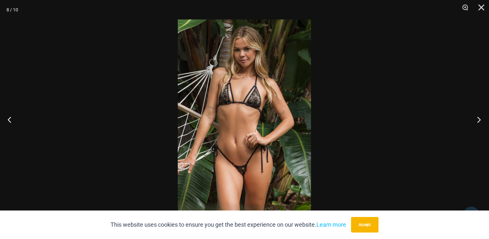
click at [476, 119] on button "Next" at bounding box center [477, 119] width 24 height 32
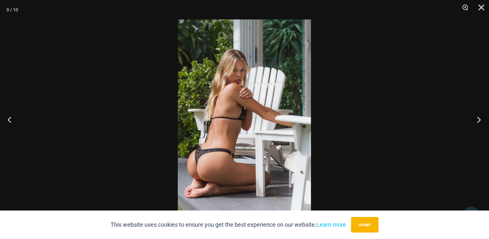
click at [476, 119] on button "Next" at bounding box center [477, 119] width 24 height 32
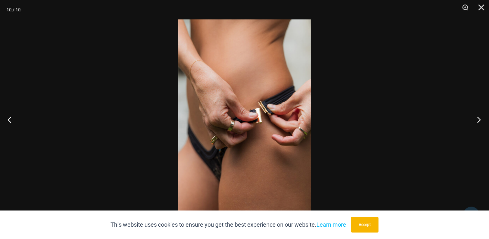
click at [476, 119] on button "Next" at bounding box center [477, 119] width 24 height 32
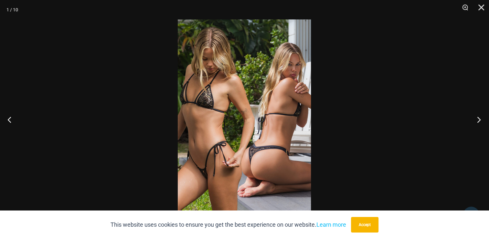
click at [476, 119] on button "Next" at bounding box center [477, 119] width 24 height 32
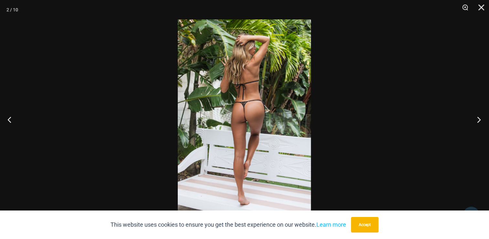
click at [477, 120] on button "Next" at bounding box center [477, 119] width 24 height 32
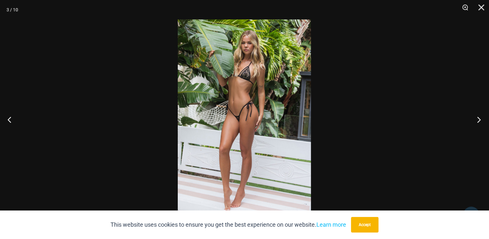
click at [477, 120] on button "Next" at bounding box center [477, 119] width 24 height 32
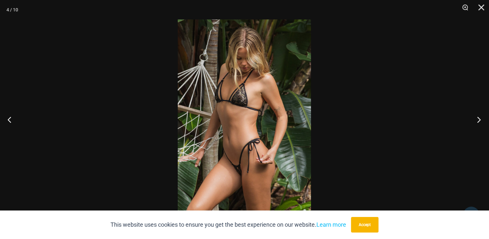
click at [476, 119] on button "Next" at bounding box center [477, 119] width 24 height 32
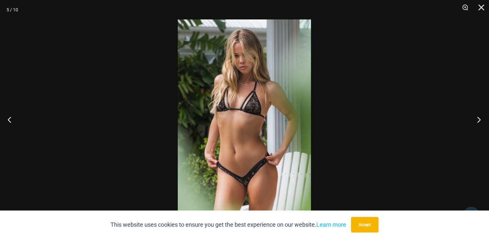
click at [475, 118] on button "Next" at bounding box center [477, 119] width 24 height 32
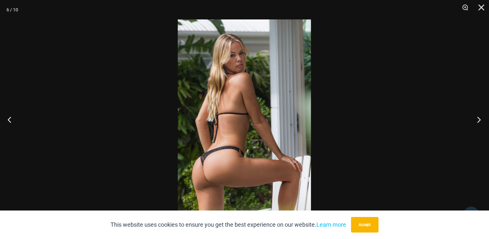
click at [475, 118] on button "Next" at bounding box center [477, 119] width 24 height 32
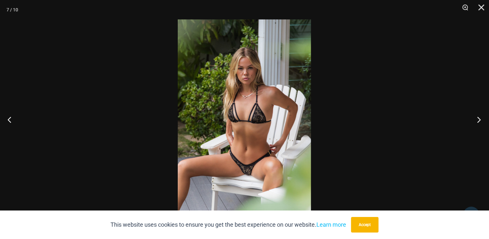
click at [475, 118] on button "Next" at bounding box center [477, 119] width 24 height 32
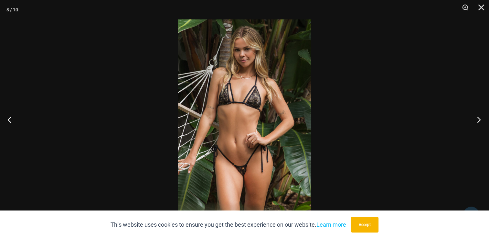
click at [474, 118] on button "Next" at bounding box center [477, 119] width 24 height 32
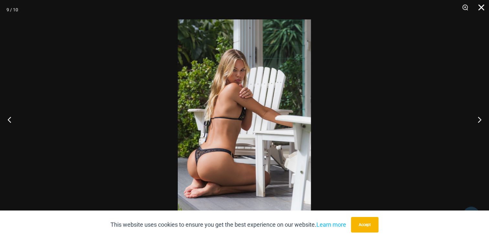
click at [478, 5] on button "Close" at bounding box center [479, 9] width 16 height 19
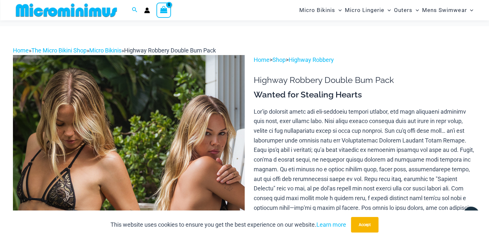
scroll to position [0, 0]
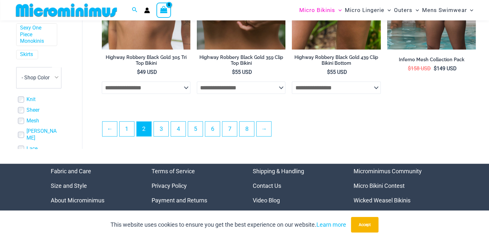
scroll to position [1571, 0]
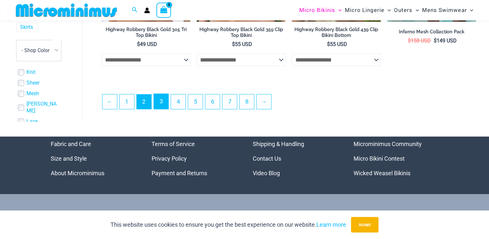
click at [161, 103] on link "3" at bounding box center [161, 101] width 15 height 15
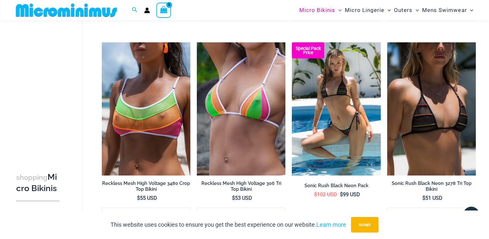
scroll to position [1450, 0]
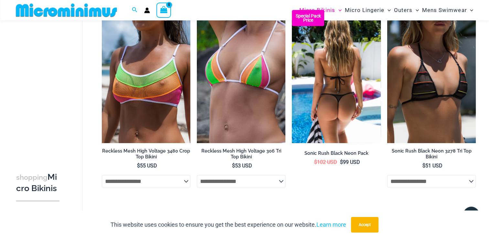
click at [325, 93] on img at bounding box center [336, 76] width 89 height 133
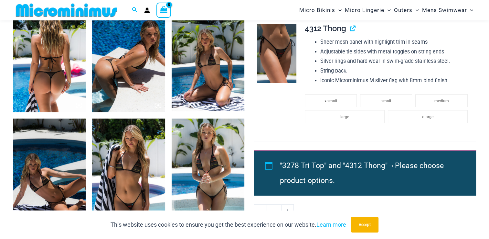
scroll to position [415, 0]
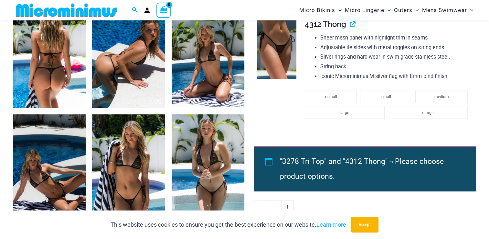
click at [68, 79] on img at bounding box center [49, 52] width 73 height 109
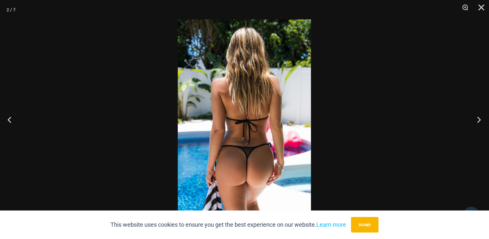
click at [478, 118] on button "Next" at bounding box center [477, 119] width 24 height 32
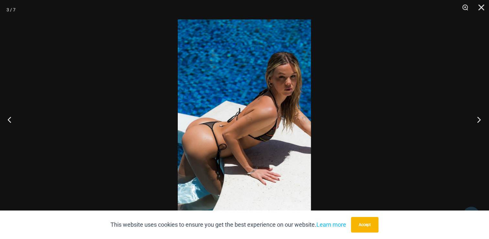
click at [479, 118] on button "Next" at bounding box center [477, 119] width 24 height 32
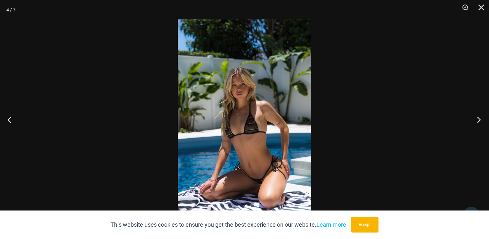
click at [479, 118] on button "Next" at bounding box center [477, 119] width 24 height 32
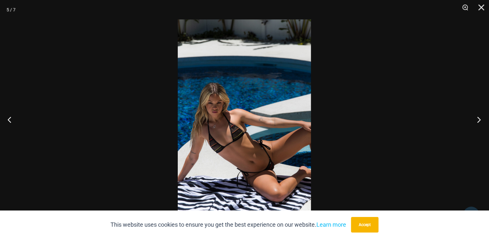
click at [479, 118] on button "Next" at bounding box center [477, 119] width 24 height 32
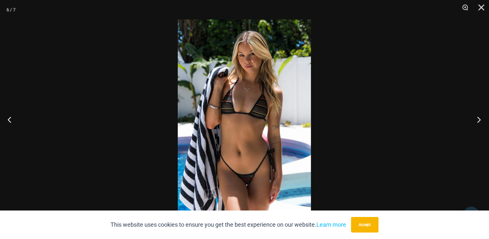
click at [479, 117] on button "Next" at bounding box center [477, 119] width 24 height 32
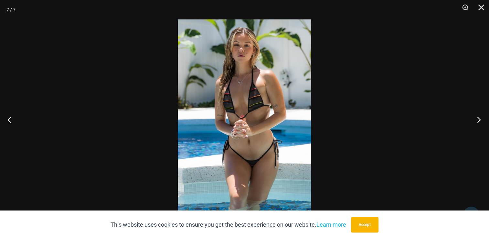
click at [478, 117] on button "Next" at bounding box center [477, 119] width 24 height 32
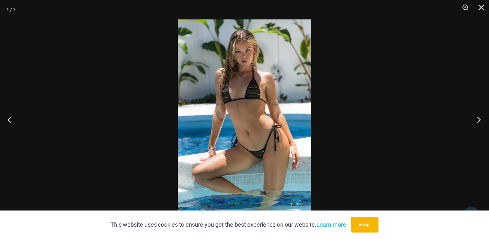
click at [478, 117] on button "Next" at bounding box center [477, 119] width 24 height 32
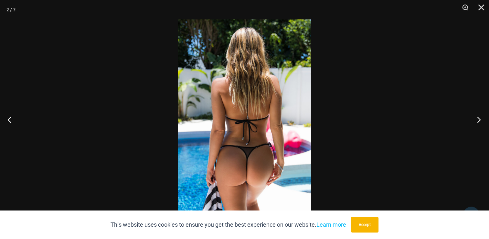
click at [478, 116] on button "Next" at bounding box center [477, 119] width 24 height 32
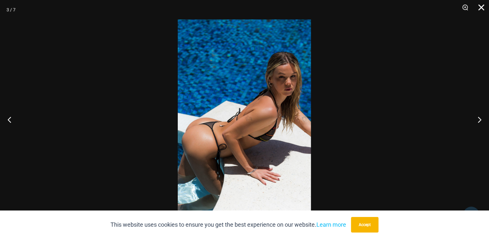
click at [481, 7] on button "Close" at bounding box center [479, 9] width 16 height 19
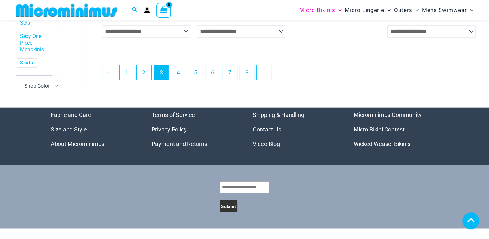
scroll to position [1599, 0]
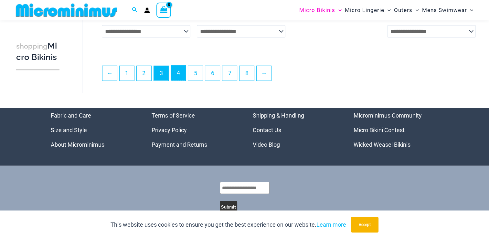
click at [179, 76] on link "4" at bounding box center [178, 72] width 15 height 15
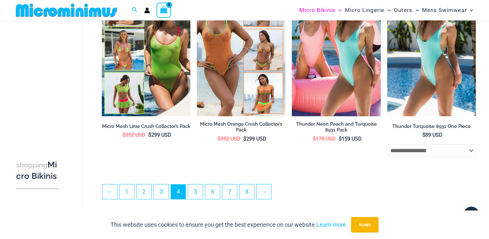
scroll to position [1547, 0]
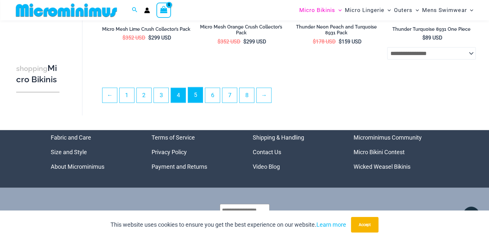
click at [192, 92] on link "5" at bounding box center [195, 94] width 15 height 15
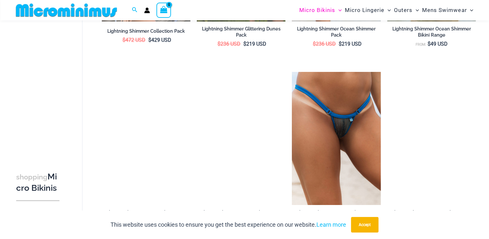
scroll to position [415, 0]
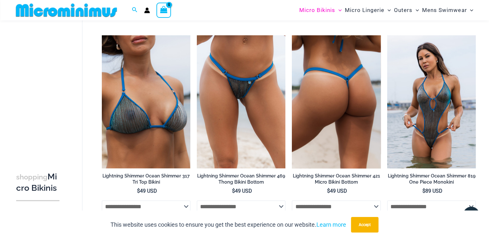
click at [322, 78] on img at bounding box center [336, 101] width 89 height 133
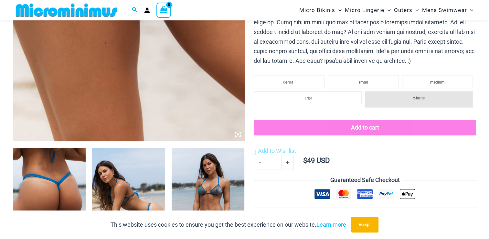
scroll to position [321, 0]
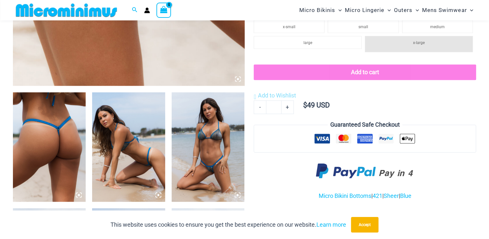
click at [58, 140] on img at bounding box center [49, 146] width 73 height 109
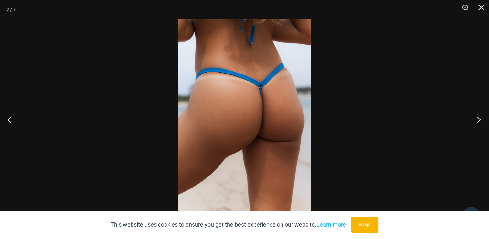
click at [476, 117] on button "Next" at bounding box center [477, 119] width 24 height 32
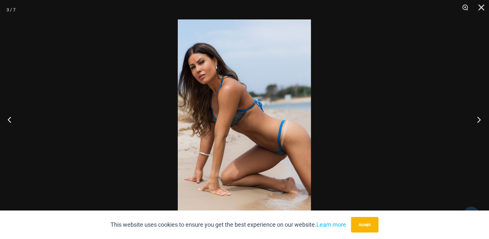
click at [476, 118] on button "Next" at bounding box center [477, 119] width 24 height 32
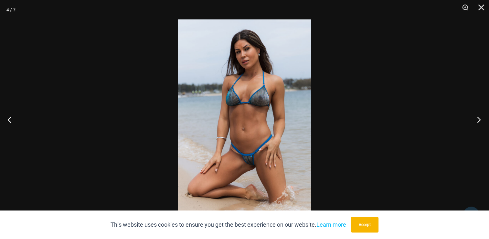
click at [476, 117] on button "Next" at bounding box center [477, 119] width 24 height 32
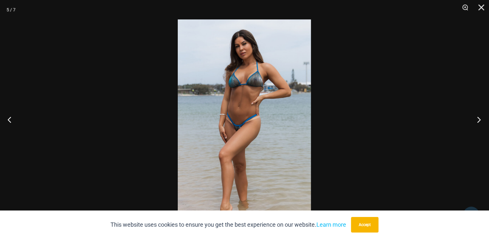
click at [476, 116] on button "Next" at bounding box center [477, 119] width 24 height 32
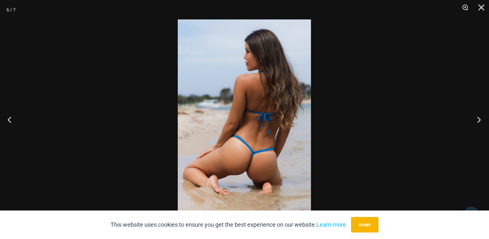
click at [479, 117] on button "Next" at bounding box center [477, 119] width 24 height 32
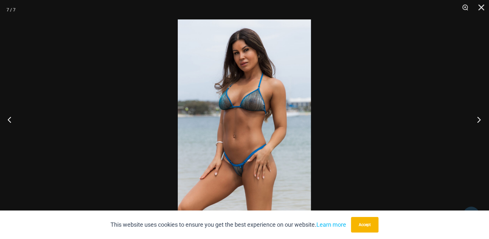
click at [479, 117] on button "Next" at bounding box center [477, 119] width 24 height 32
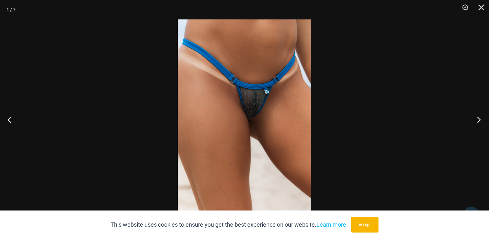
click at [478, 117] on button "Next" at bounding box center [477, 119] width 24 height 32
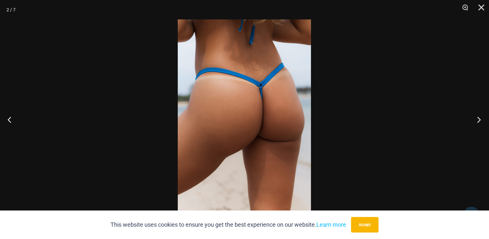
click at [478, 116] on button "Next" at bounding box center [477, 119] width 24 height 32
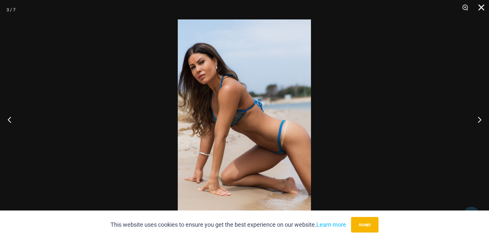
click at [482, 5] on button "Close" at bounding box center [479, 9] width 16 height 19
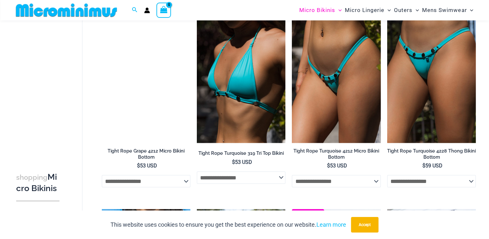
scroll to position [1238, 0]
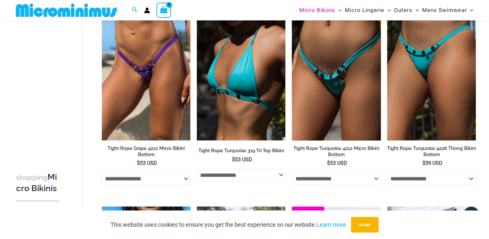
click at [343, 96] on img at bounding box center [336, 73] width 89 height 133
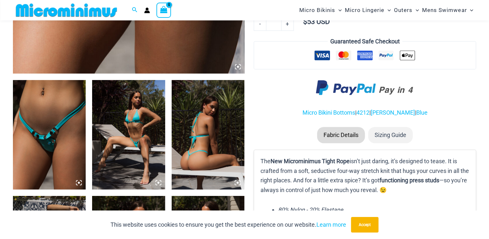
scroll to position [350, 0]
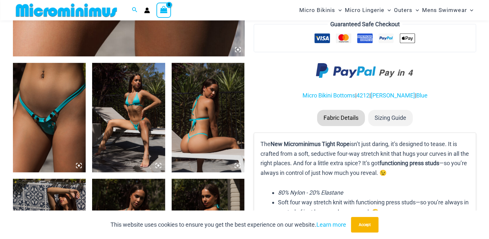
click at [203, 124] on img at bounding box center [208, 117] width 73 height 109
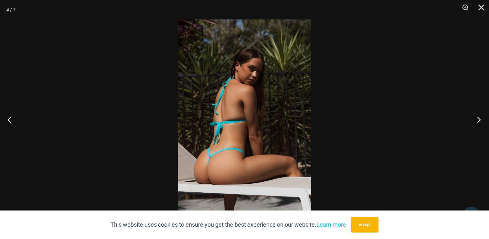
click at [478, 117] on button "Next" at bounding box center [477, 119] width 24 height 32
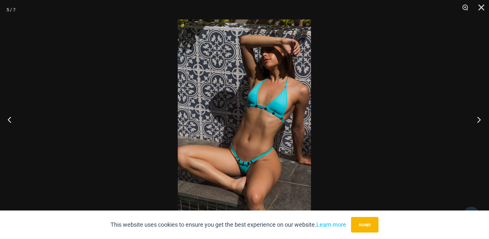
click at [478, 118] on button "Next" at bounding box center [477, 119] width 24 height 32
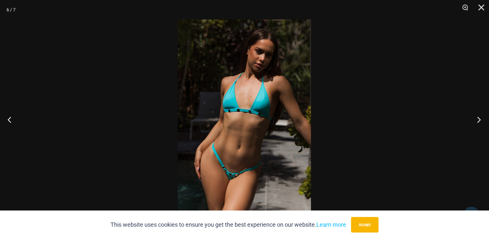
click at [477, 117] on button "Next" at bounding box center [477, 119] width 24 height 32
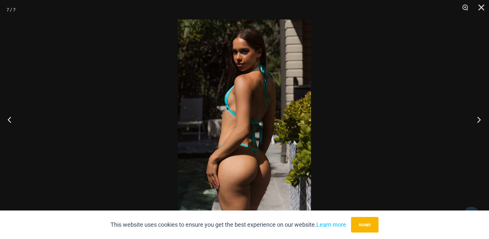
click at [477, 117] on button "Next" at bounding box center [477, 119] width 24 height 32
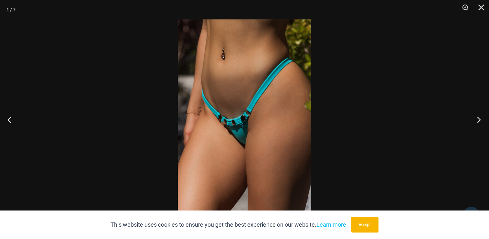
click at [477, 117] on button "Next" at bounding box center [477, 119] width 24 height 32
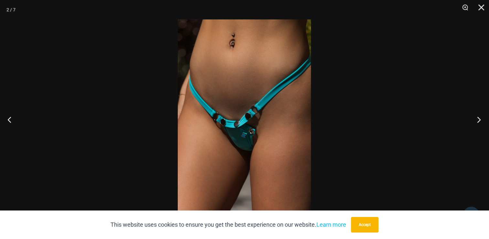
click at [477, 117] on button "Next" at bounding box center [477, 119] width 24 height 32
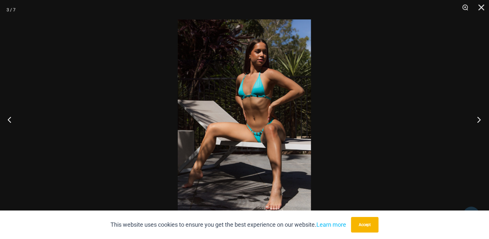
click at [476, 117] on button "Next" at bounding box center [477, 119] width 24 height 32
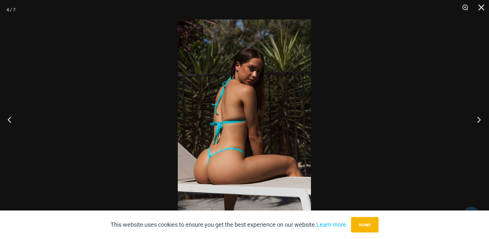
click at [476, 117] on button "Next" at bounding box center [477, 119] width 24 height 32
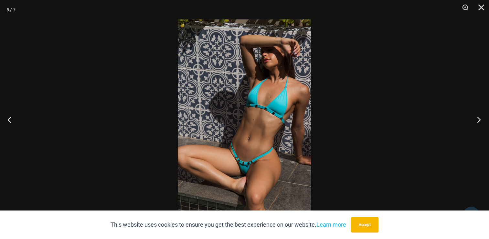
click at [476, 117] on button "Next" at bounding box center [477, 119] width 24 height 32
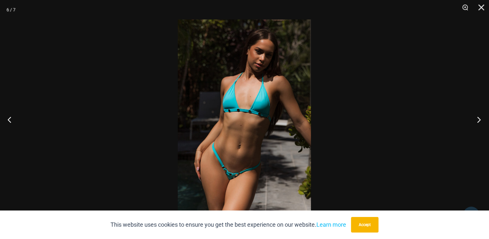
click at [476, 117] on button "Next" at bounding box center [477, 119] width 24 height 32
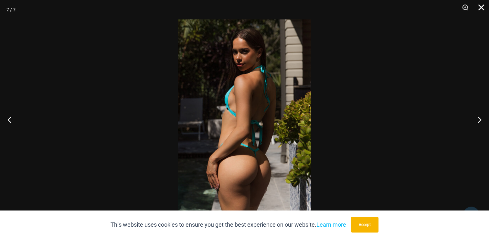
click at [479, 8] on button "Close" at bounding box center [479, 9] width 16 height 19
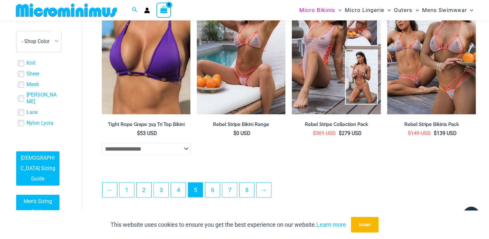
scroll to position [1480, 0]
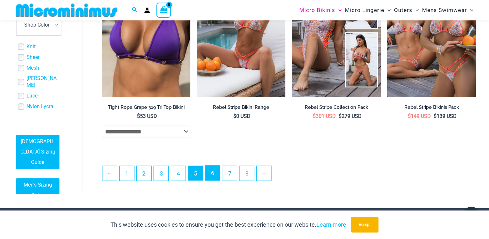
click at [213, 175] on link "6" at bounding box center [212, 172] width 15 height 15
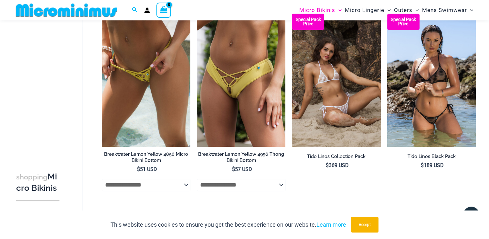
scroll to position [641, 0]
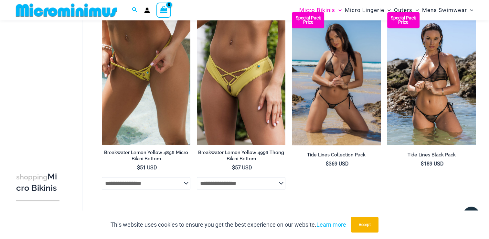
click at [353, 124] on img at bounding box center [336, 78] width 89 height 133
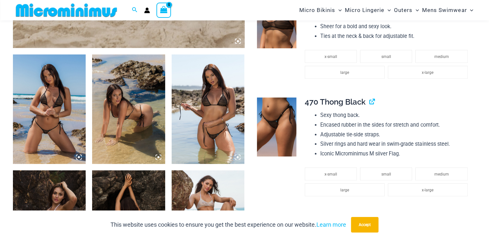
scroll to position [356, 0]
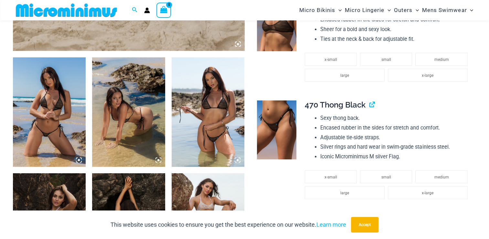
click at [49, 129] on img at bounding box center [49, 111] width 73 height 109
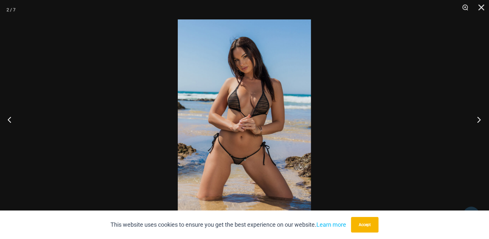
click at [478, 116] on button "Next" at bounding box center [477, 119] width 24 height 32
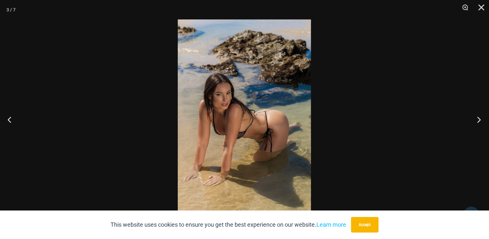
click at [478, 116] on button "Next" at bounding box center [477, 119] width 24 height 32
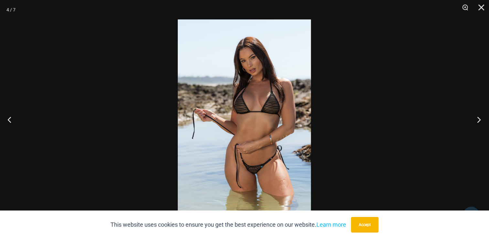
click at [477, 116] on button "Next" at bounding box center [477, 119] width 24 height 32
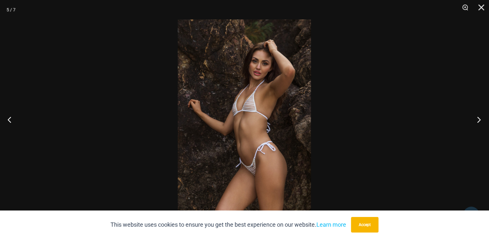
click at [477, 115] on button "Next" at bounding box center [477, 119] width 24 height 32
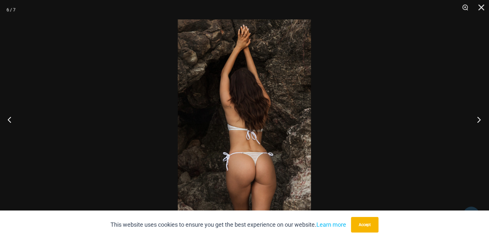
click at [477, 115] on button "Next" at bounding box center [477, 119] width 24 height 32
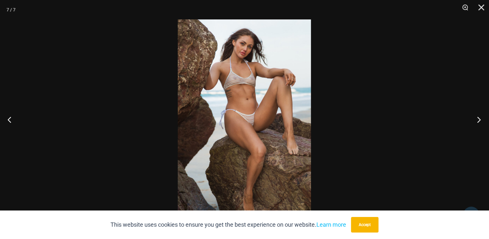
click at [477, 115] on button "Next" at bounding box center [477, 119] width 24 height 32
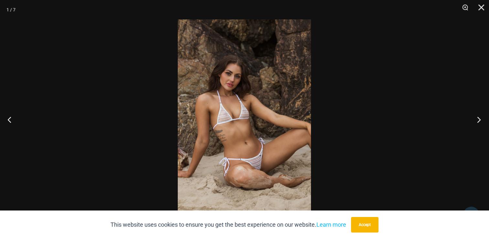
click at [477, 115] on button "Next" at bounding box center [477, 119] width 24 height 32
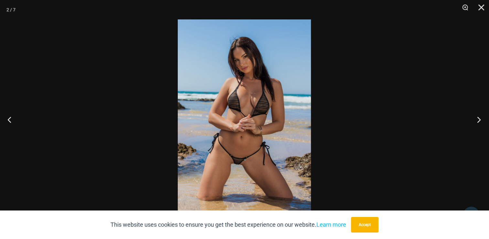
click at [477, 115] on button "Next" at bounding box center [477, 119] width 24 height 32
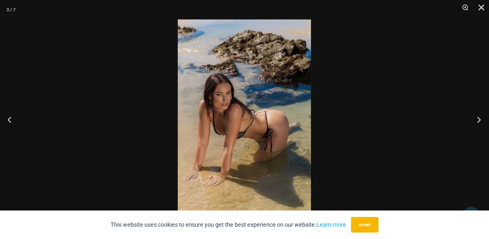
click at [477, 115] on button "Next" at bounding box center [477, 119] width 24 height 32
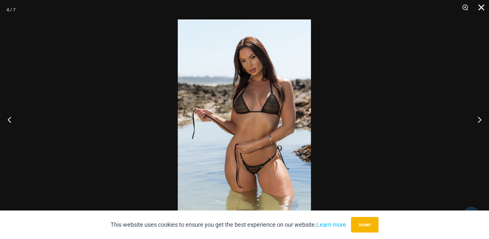
click at [482, 5] on button "Close" at bounding box center [479, 9] width 16 height 19
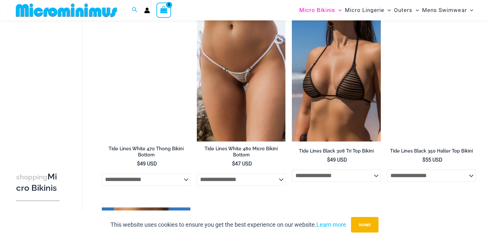
scroll to position [1039, 0]
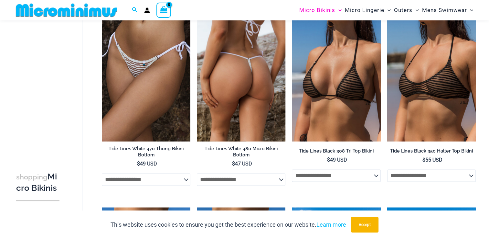
click at [222, 103] on img at bounding box center [241, 74] width 89 height 133
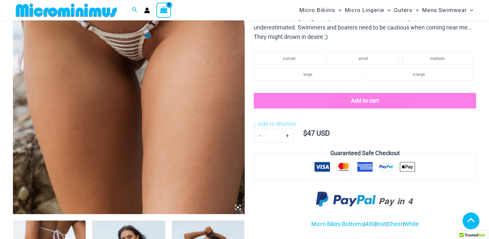
scroll to position [290, 0]
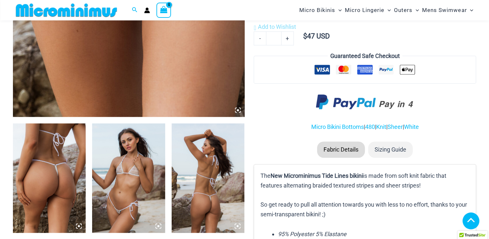
click at [54, 163] on img at bounding box center [49, 177] width 73 height 109
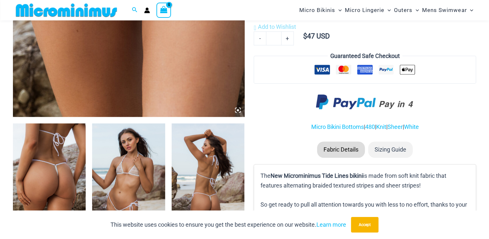
click at [45, 158] on img at bounding box center [49, 177] width 73 height 109
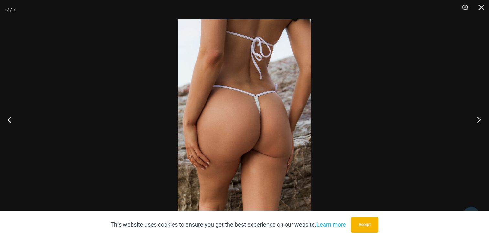
click at [479, 116] on button "Next" at bounding box center [477, 119] width 24 height 32
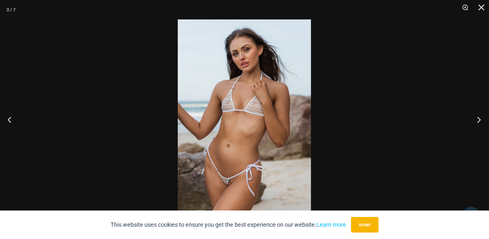
click at [479, 116] on button "Next" at bounding box center [477, 119] width 24 height 32
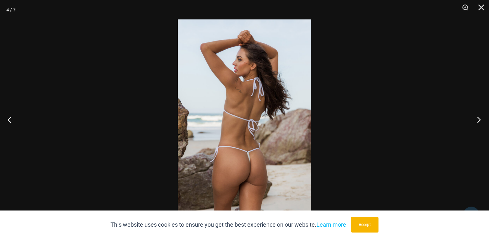
click at [477, 120] on button "Next" at bounding box center [477, 119] width 24 height 32
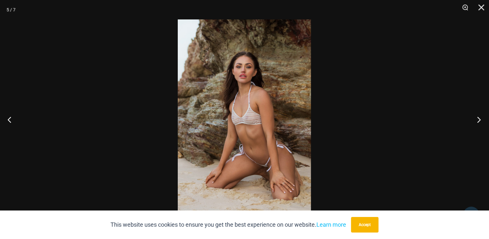
click at [474, 117] on button "Next" at bounding box center [477, 119] width 24 height 32
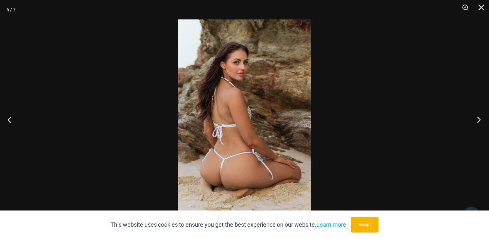
click at [474, 116] on button "Next" at bounding box center [477, 119] width 24 height 32
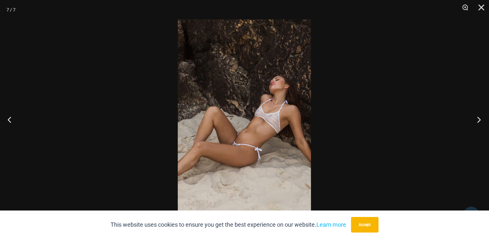
click at [473, 116] on button "Next" at bounding box center [477, 119] width 24 height 32
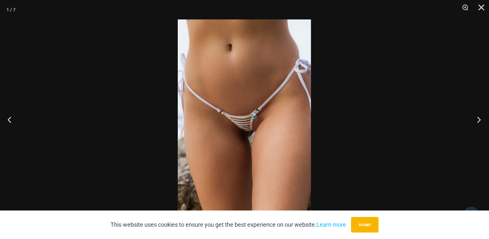
click at [473, 115] on button "Next" at bounding box center [477, 119] width 24 height 32
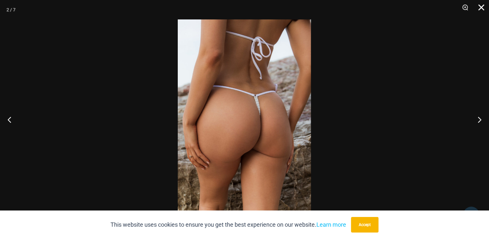
click at [481, 8] on button "Close" at bounding box center [479, 9] width 16 height 19
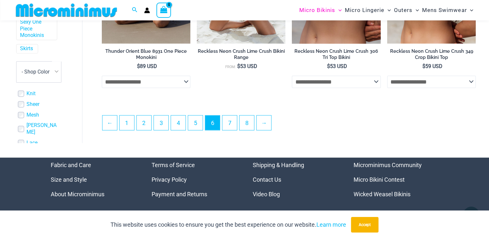
scroll to position [1549, 0]
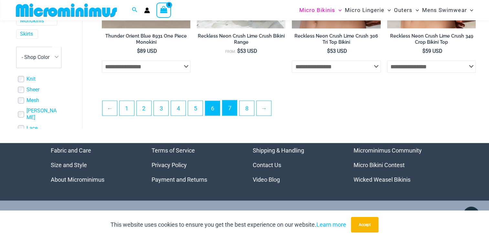
click at [224, 107] on link "7" at bounding box center [229, 107] width 15 height 15
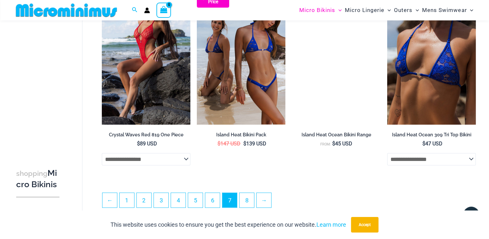
scroll to position [1517, 0]
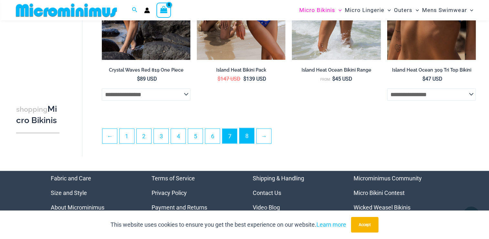
click at [244, 135] on link "8" at bounding box center [247, 135] width 15 height 15
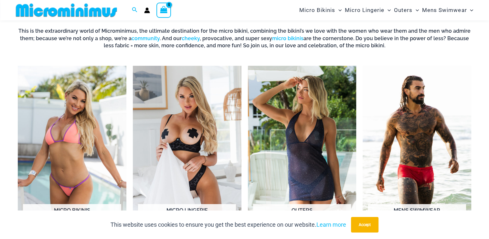
scroll to position [253, 0]
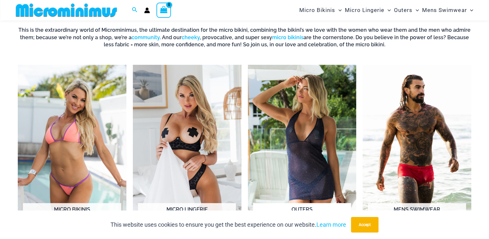
click at [285, 145] on img "Visit product category Outers" at bounding box center [302, 149] width 109 height 168
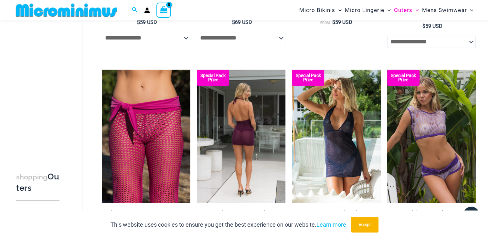
scroll to position [480, 0]
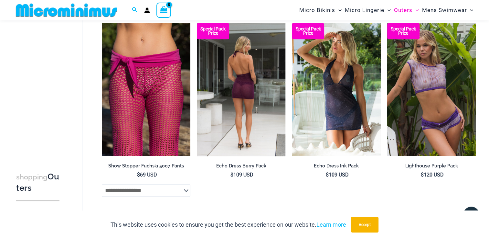
click at [227, 122] on img at bounding box center [241, 89] width 89 height 133
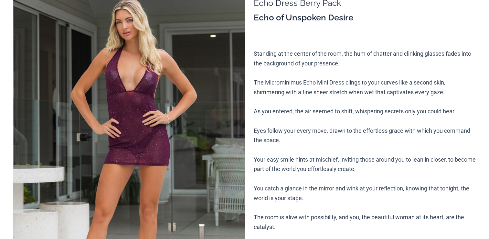
scroll to position [97, 0]
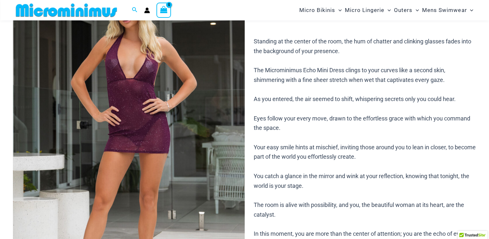
click at [164, 130] on img at bounding box center [129, 140] width 232 height 348
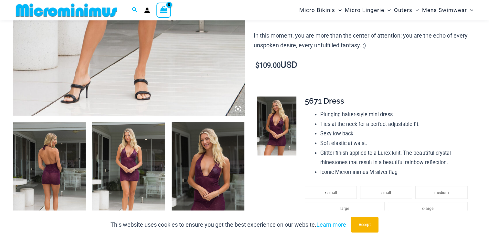
scroll to position [323, 0]
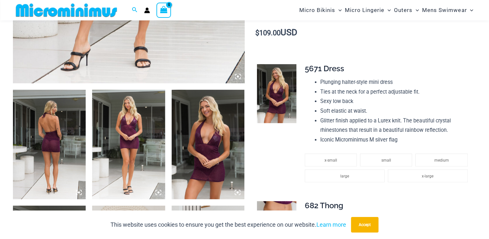
click at [55, 146] on img at bounding box center [49, 144] width 73 height 109
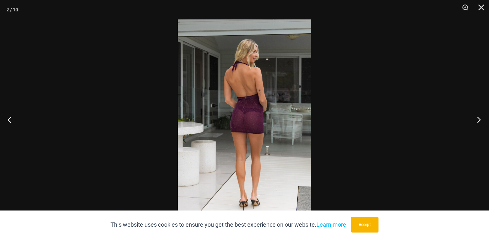
click at [479, 114] on button "Next" at bounding box center [477, 119] width 24 height 32
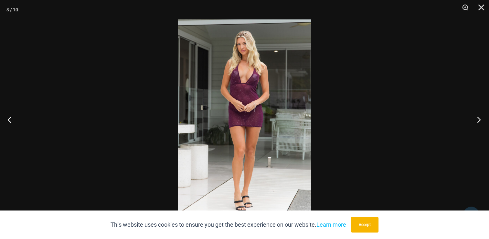
click at [479, 114] on button "Next" at bounding box center [477, 119] width 24 height 32
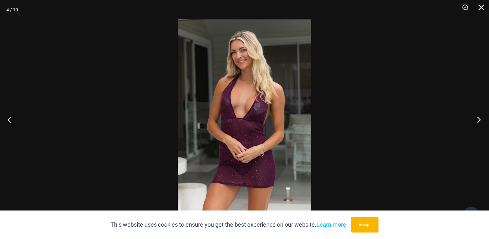
click at [478, 114] on button "Next" at bounding box center [477, 119] width 24 height 32
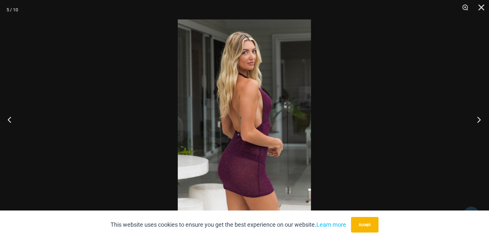
click at [478, 114] on button "Next" at bounding box center [477, 119] width 24 height 32
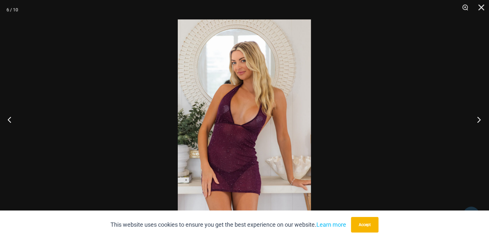
click at [478, 114] on button "Next" at bounding box center [477, 119] width 24 height 32
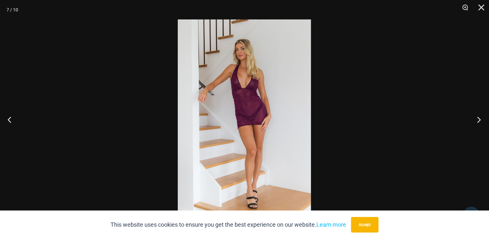
click at [478, 114] on button "Next" at bounding box center [477, 119] width 24 height 32
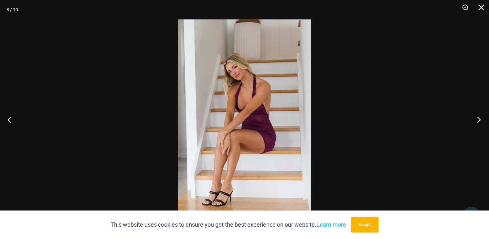
click at [478, 114] on button "Next" at bounding box center [477, 119] width 24 height 32
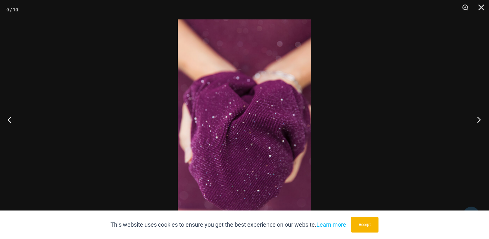
click at [478, 114] on button "Next" at bounding box center [477, 119] width 24 height 32
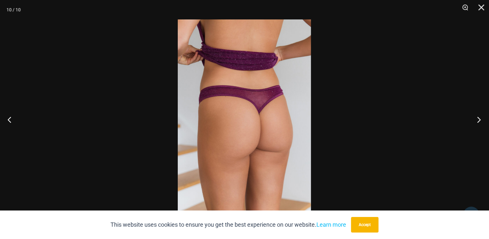
click at [478, 114] on button "Next" at bounding box center [477, 119] width 24 height 32
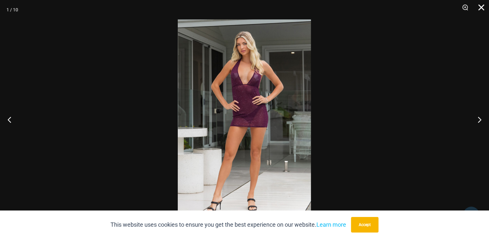
click at [481, 8] on button "Close" at bounding box center [479, 9] width 16 height 19
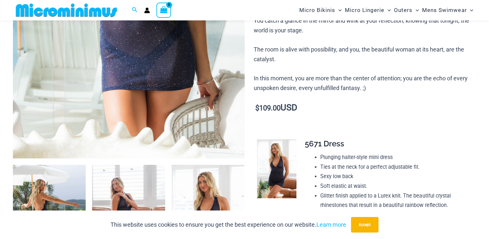
scroll to position [318, 0]
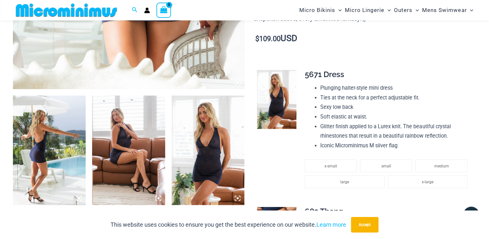
click at [53, 161] on img at bounding box center [49, 149] width 73 height 109
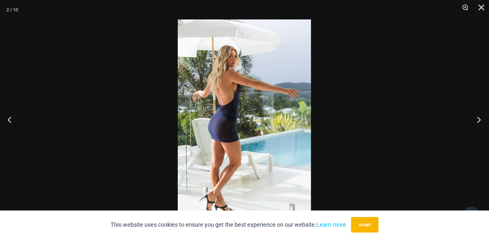
click at [476, 118] on button "Next" at bounding box center [477, 119] width 24 height 32
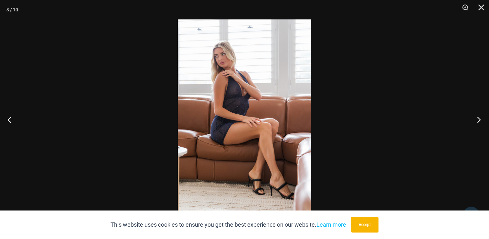
click at [476, 117] on button "Next" at bounding box center [477, 119] width 24 height 32
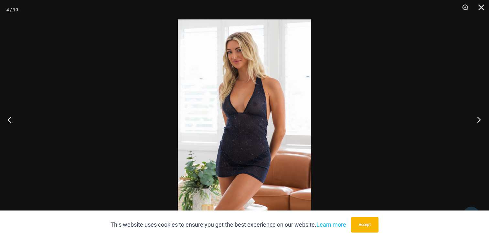
click at [476, 116] on button "Next" at bounding box center [477, 119] width 24 height 32
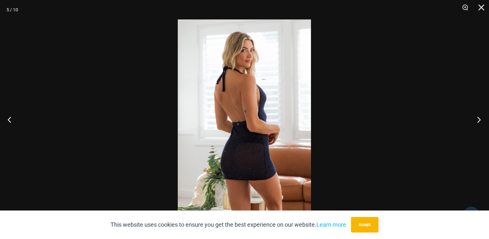
click at [476, 116] on button "Next" at bounding box center [477, 119] width 24 height 32
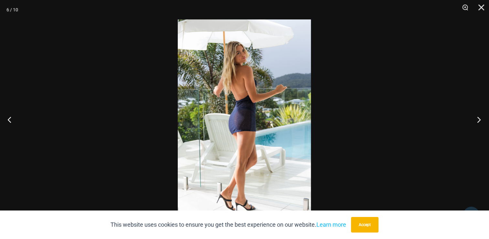
click at [476, 114] on button "Next" at bounding box center [477, 119] width 24 height 32
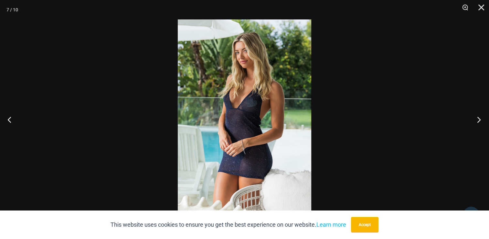
click at [476, 114] on button "Next" at bounding box center [477, 119] width 24 height 32
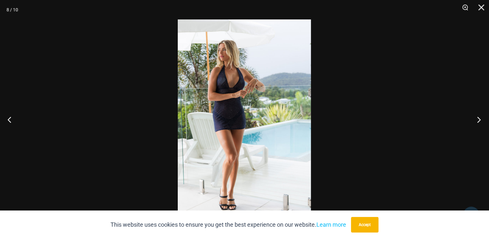
click at [476, 114] on button "Next" at bounding box center [477, 119] width 24 height 32
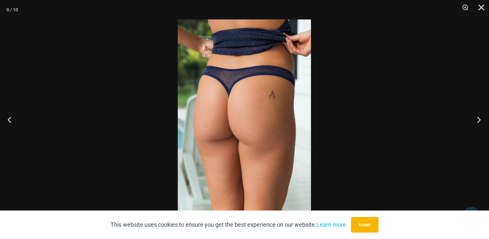
click at [476, 114] on button "Next" at bounding box center [477, 119] width 24 height 32
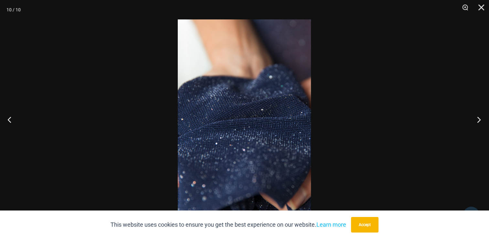
click at [476, 114] on button "Next" at bounding box center [477, 119] width 24 height 32
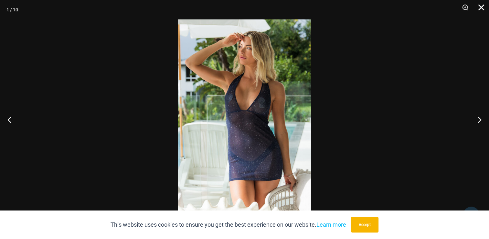
click at [479, 8] on button "Close" at bounding box center [479, 9] width 16 height 19
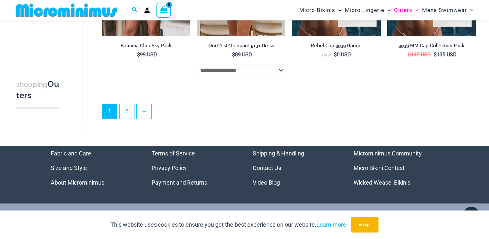
scroll to position [1575, 0]
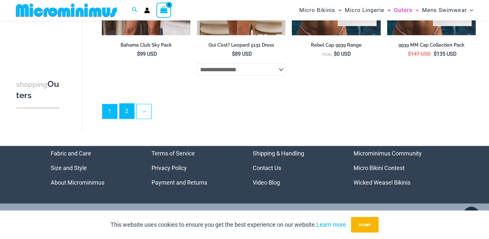
click at [127, 109] on link "2" at bounding box center [127, 110] width 15 height 15
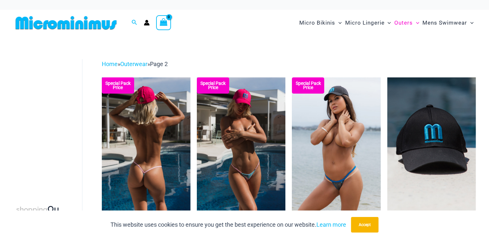
click at [138, 118] on img at bounding box center [146, 143] width 89 height 133
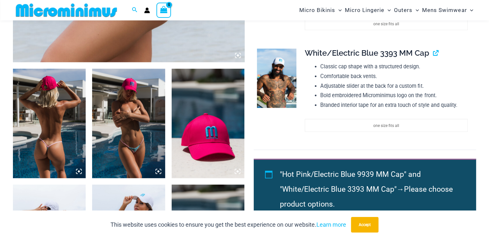
scroll to position [350, 0]
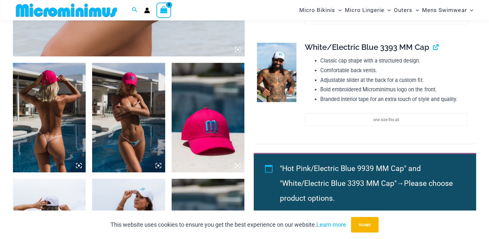
click at [58, 124] on img at bounding box center [49, 117] width 73 height 109
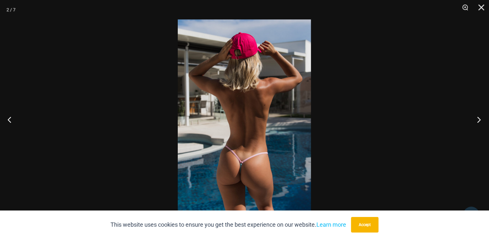
click at [477, 118] on button "Next" at bounding box center [477, 119] width 24 height 32
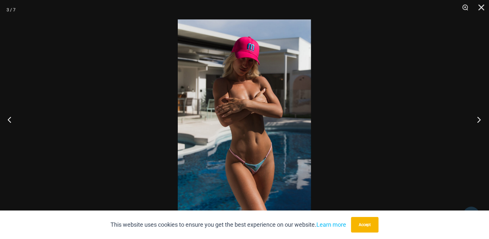
click at [476, 118] on button "Next" at bounding box center [477, 119] width 24 height 32
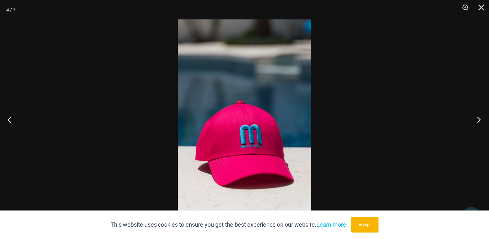
click at [476, 117] on button "Next" at bounding box center [477, 119] width 24 height 32
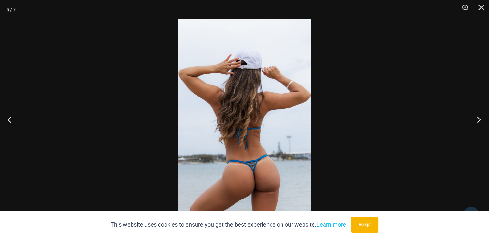
click at [476, 117] on button "Next" at bounding box center [477, 119] width 24 height 32
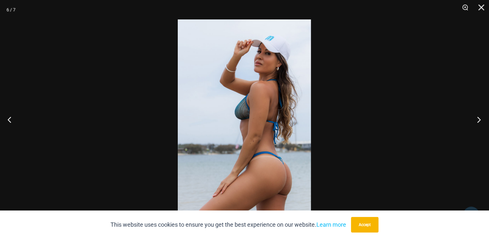
click at [476, 117] on button "Next" at bounding box center [477, 119] width 24 height 32
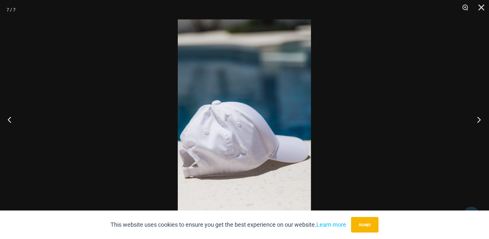
click at [476, 117] on button "Next" at bounding box center [477, 119] width 24 height 32
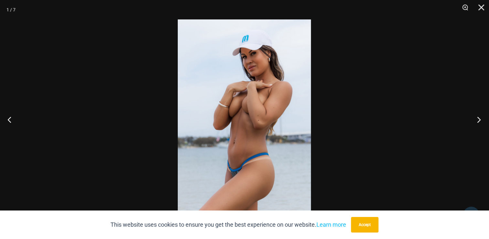
click at [476, 117] on button "Next" at bounding box center [477, 119] width 24 height 32
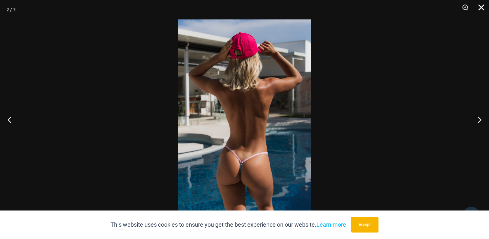
click at [481, 8] on button "Close" at bounding box center [479, 9] width 16 height 19
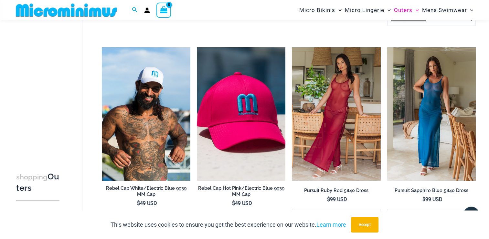
scroll to position [221, 0]
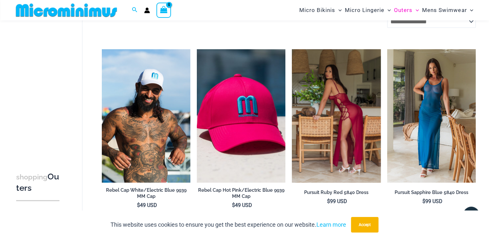
click at [322, 89] on img at bounding box center [336, 115] width 89 height 133
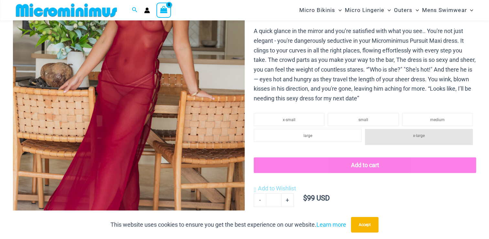
scroll to position [124, 0]
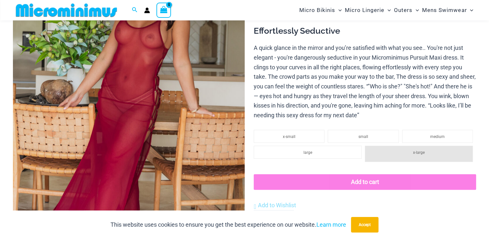
click at [164, 100] on img at bounding box center [129, 109] width 232 height 348
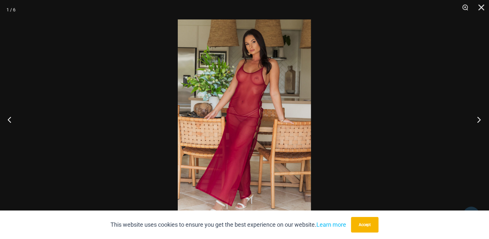
click at [478, 117] on button "Next" at bounding box center [477, 119] width 24 height 32
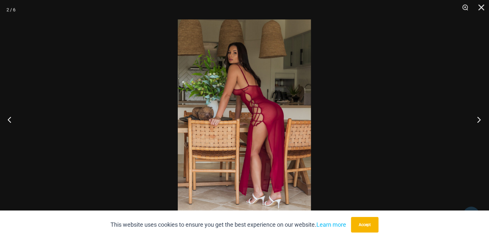
click at [476, 117] on button "Next" at bounding box center [477, 119] width 24 height 32
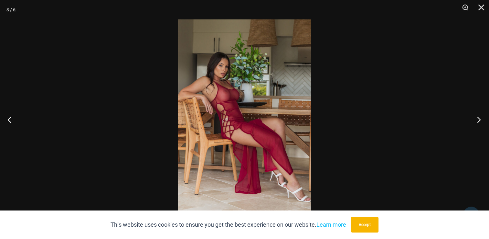
click at [475, 117] on button "Next" at bounding box center [477, 119] width 24 height 32
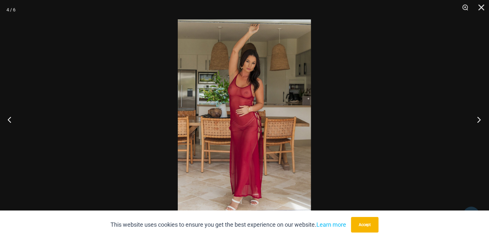
click at [475, 117] on button "Next" at bounding box center [477, 119] width 24 height 32
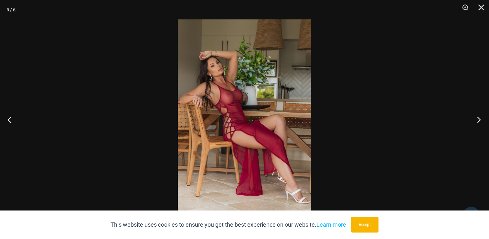
click at [475, 116] on button "Next" at bounding box center [477, 119] width 24 height 32
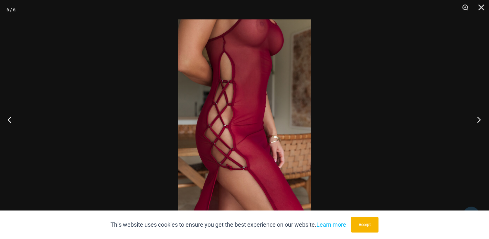
click at [475, 115] on button "Next" at bounding box center [477, 119] width 24 height 32
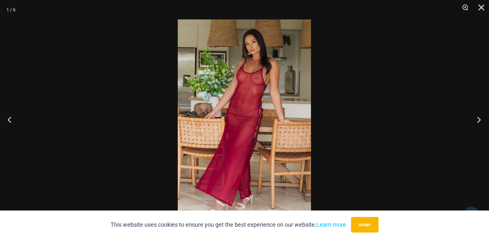
click at [475, 115] on button "Next" at bounding box center [477, 119] width 24 height 32
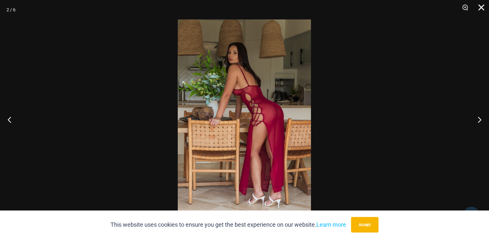
click at [483, 7] on button "Close" at bounding box center [479, 9] width 16 height 19
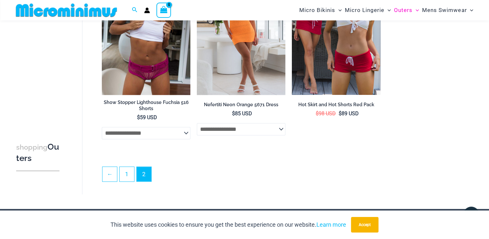
scroll to position [738, 0]
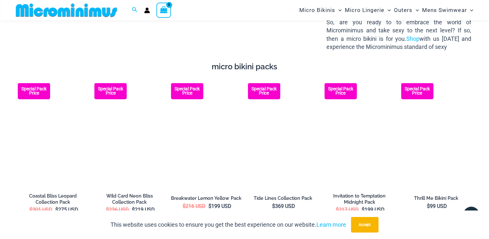
scroll to position [900, 0]
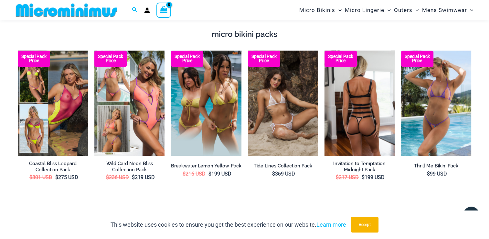
click at [354, 88] on img at bounding box center [360, 102] width 70 height 105
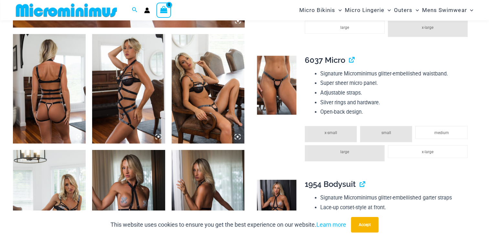
scroll to position [382, 0]
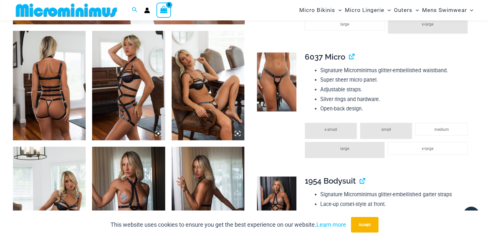
click at [47, 103] on img at bounding box center [49, 85] width 73 height 109
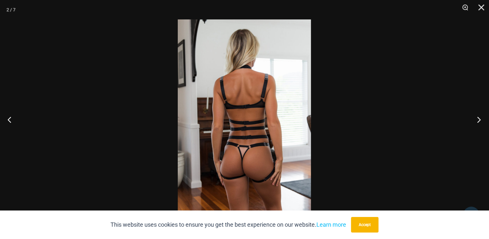
click at [477, 119] on button "Next" at bounding box center [477, 119] width 24 height 32
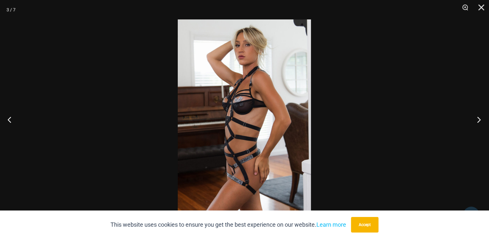
click at [476, 119] on button "Next" at bounding box center [477, 119] width 24 height 32
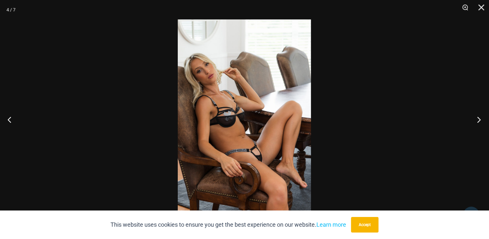
click at [476, 119] on button "Next" at bounding box center [477, 119] width 24 height 32
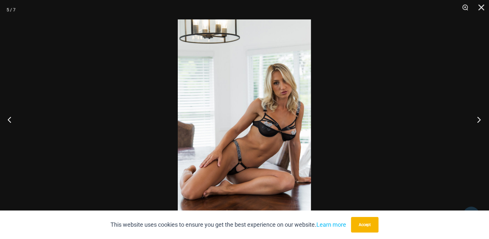
click at [476, 118] on button "Next" at bounding box center [477, 119] width 24 height 32
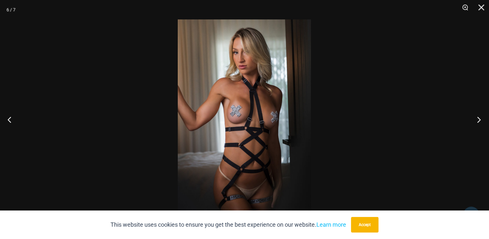
click at [475, 118] on button "Next" at bounding box center [477, 119] width 24 height 32
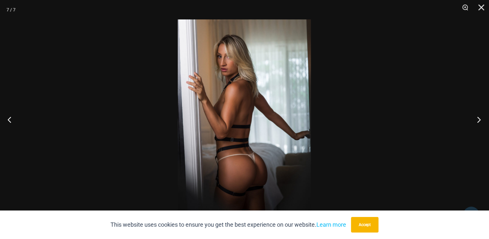
click at [475, 118] on button "Next" at bounding box center [477, 119] width 24 height 32
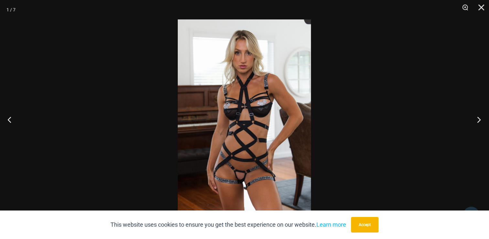
click at [475, 118] on button "Next" at bounding box center [477, 119] width 24 height 32
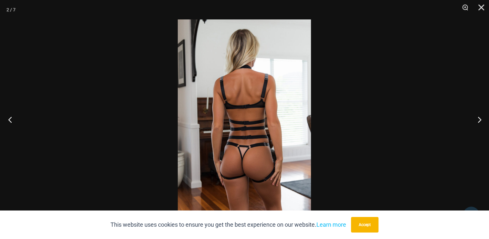
click at [13, 118] on button "Previous" at bounding box center [12, 119] width 24 height 32
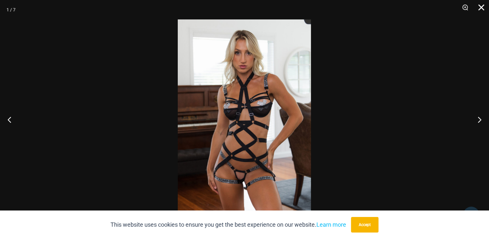
click at [482, 8] on button "Close" at bounding box center [479, 9] width 16 height 19
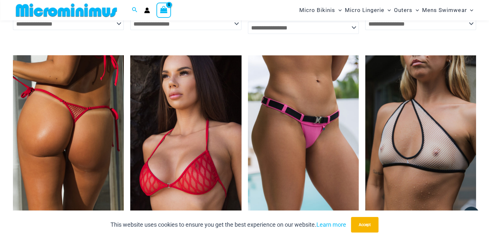
scroll to position [1752, 0]
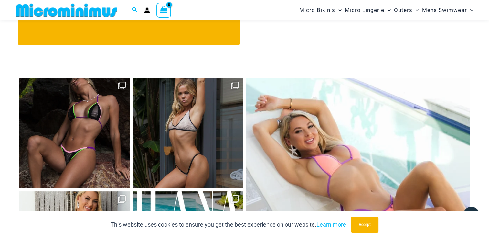
scroll to position [2529, 0]
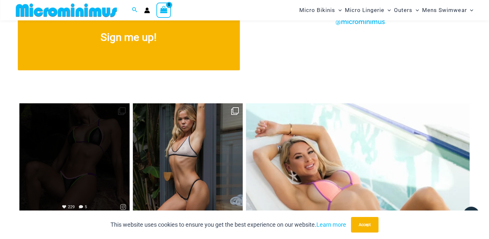
click at [80, 119] on link "Open" at bounding box center [74, 158] width 110 height 110
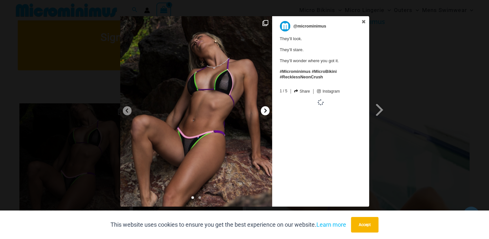
click at [264, 109] on icon at bounding box center [265, 110] width 3 height 4
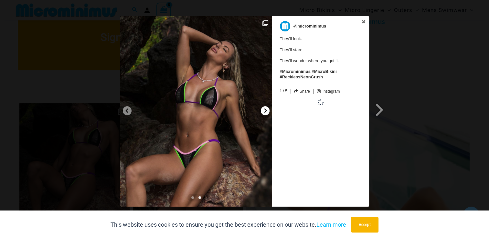
click at [264, 109] on icon at bounding box center [265, 110] width 3 height 4
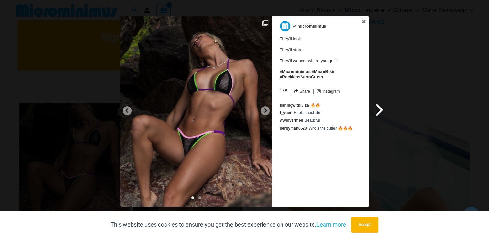
click at [378, 105] on span at bounding box center [379, 109] width 11 height 15
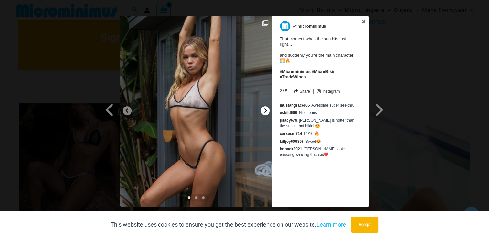
click at [263, 110] on icon at bounding box center [265, 110] width 5 height 5
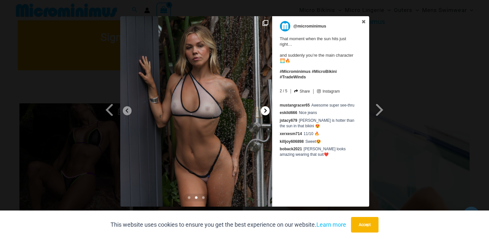
click at [263, 110] on icon at bounding box center [265, 110] width 5 height 5
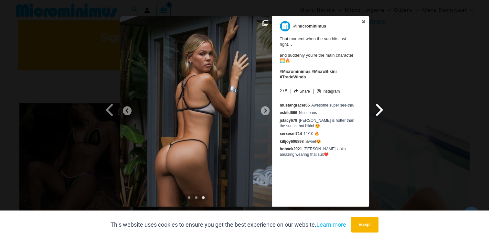
click at [378, 109] on span at bounding box center [379, 109] width 11 height 15
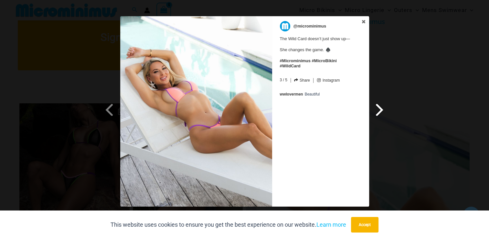
click at [378, 109] on span at bounding box center [379, 109] width 11 height 15
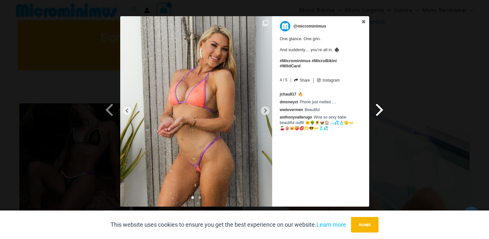
click at [378, 109] on span at bounding box center [379, 109] width 11 height 15
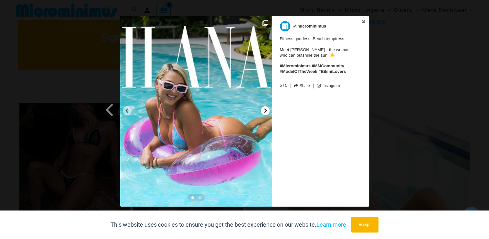
click at [265, 111] on icon at bounding box center [265, 110] width 5 height 5
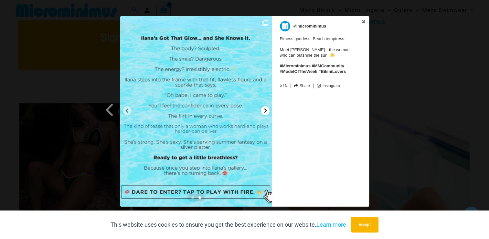
click at [265, 111] on icon at bounding box center [265, 110] width 5 height 5
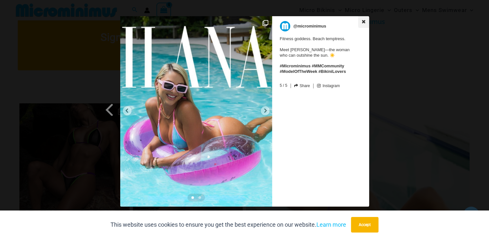
click at [363, 21] on icon at bounding box center [364, 22] width 4 height 4
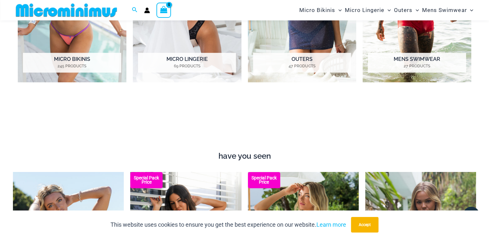
scroll to position [414, 0]
